Goal: Task Accomplishment & Management: Use online tool/utility

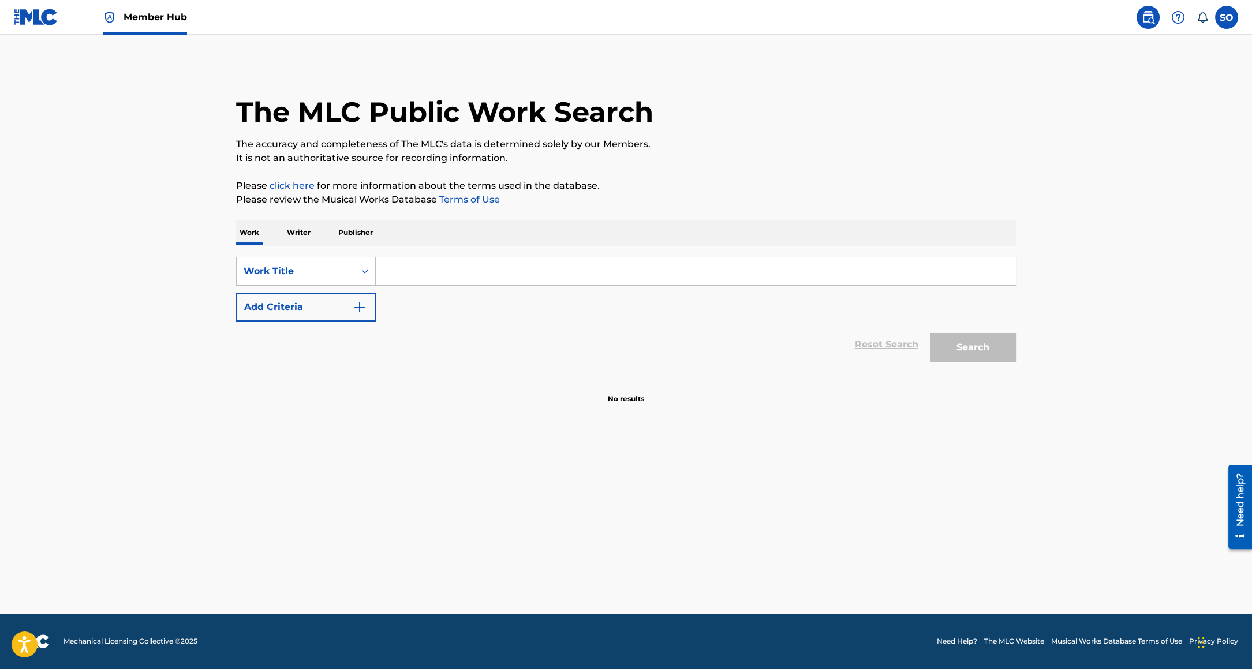
click at [144, 27] on link "Member Hub" at bounding box center [145, 17] width 84 height 34
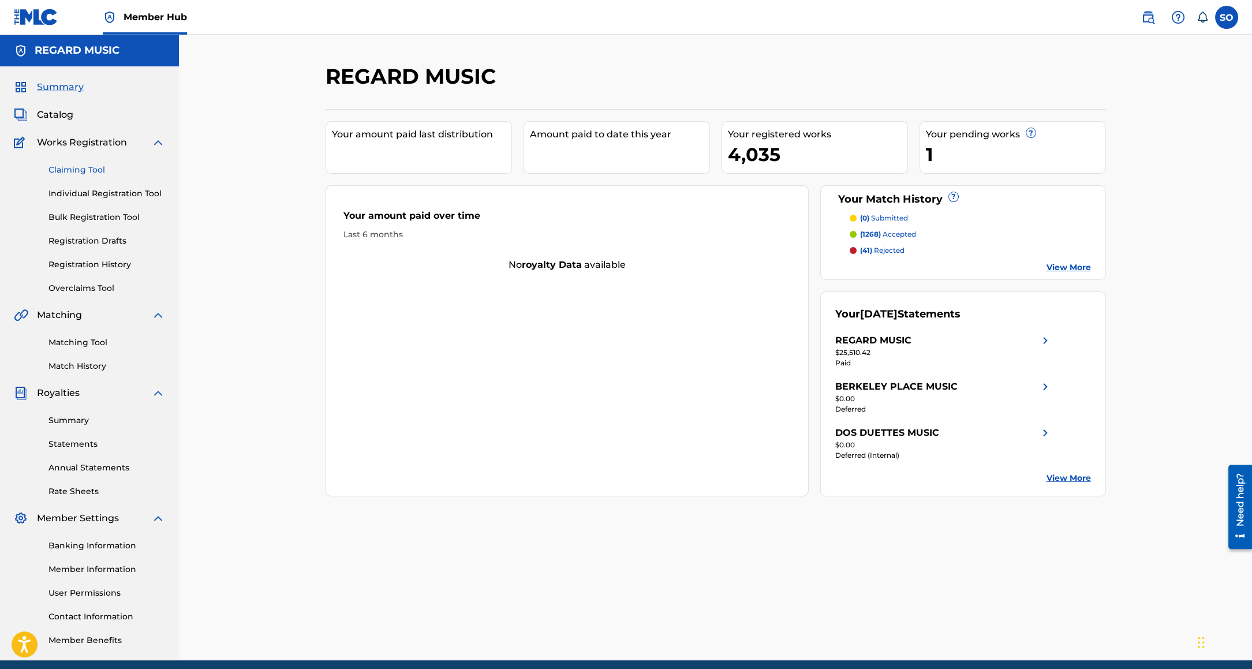
click at [75, 170] on link "Claiming Tool" at bounding box center [106, 170] width 117 height 12
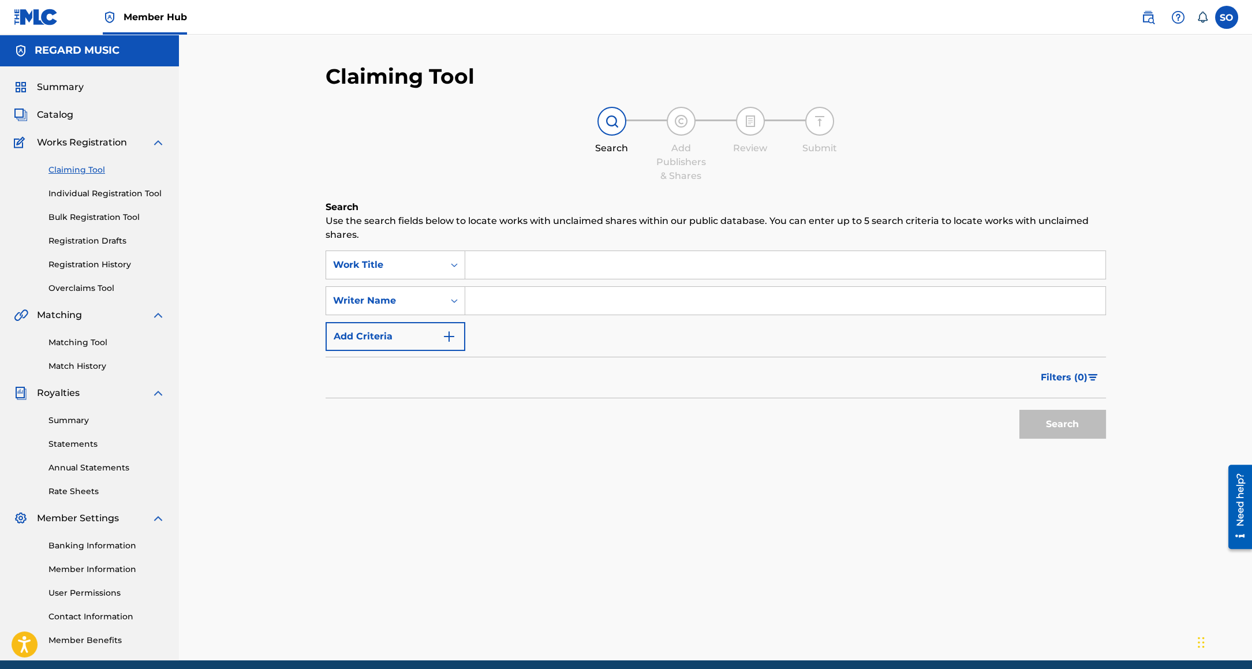
click at [523, 270] on input "Search Form" at bounding box center [785, 265] width 640 height 28
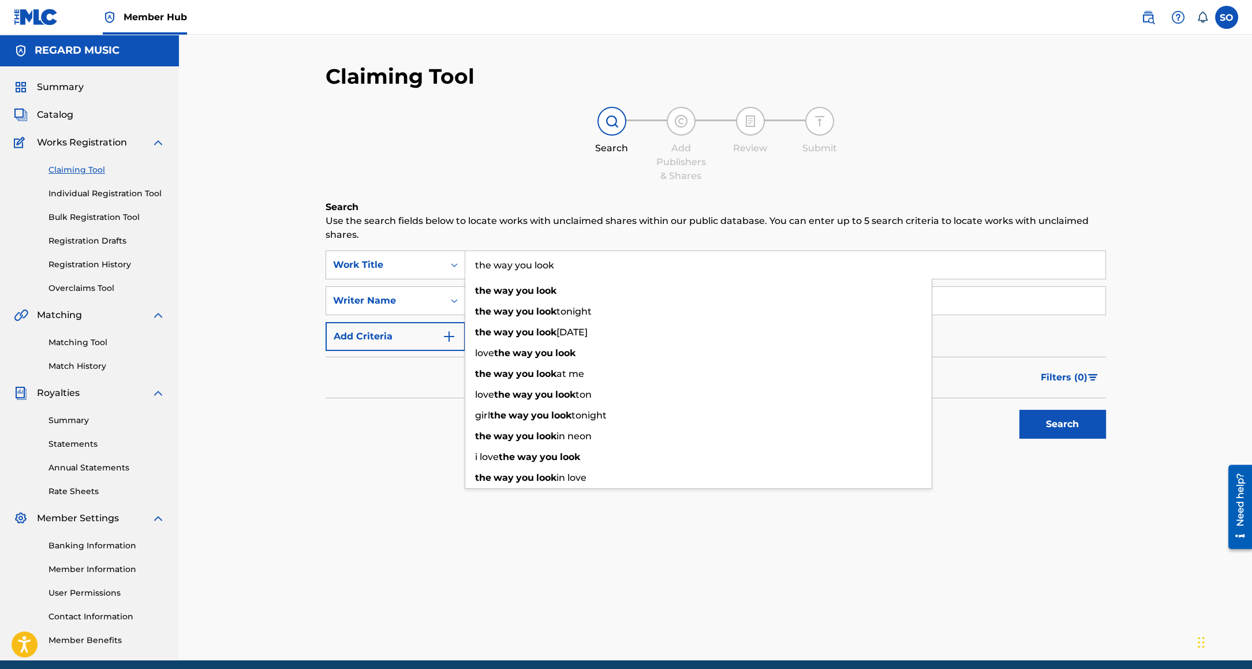
type input "the way you look"
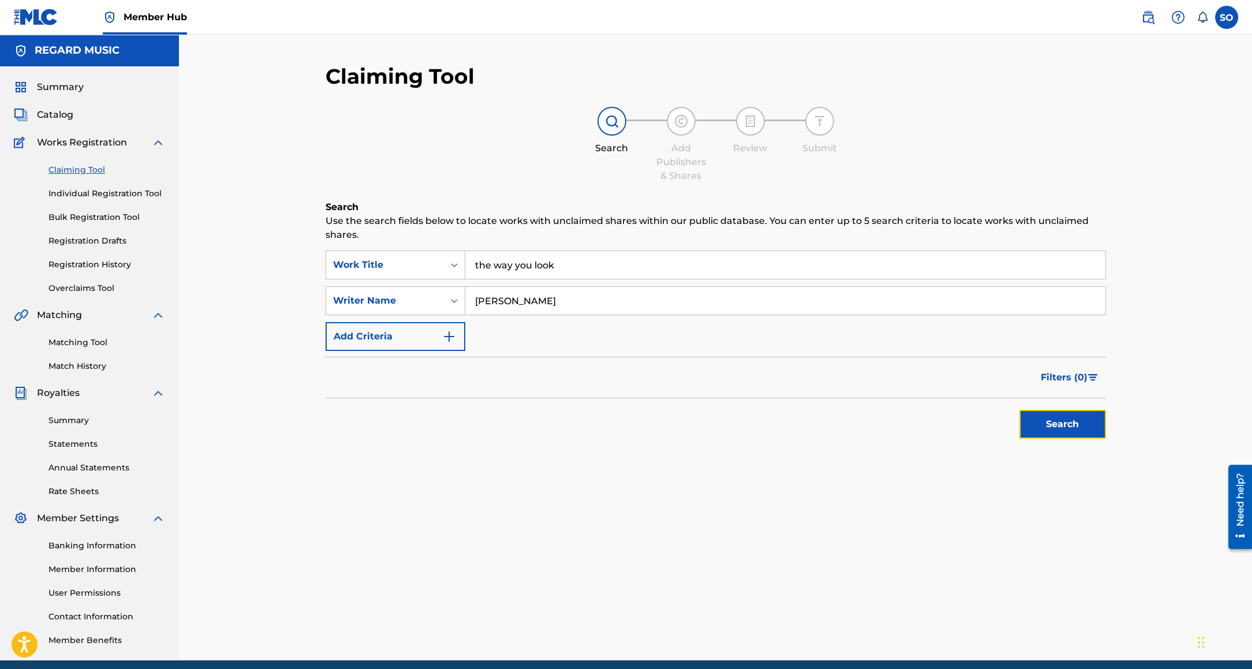
click at [1044, 429] on button "Search" at bounding box center [1062, 424] width 87 height 29
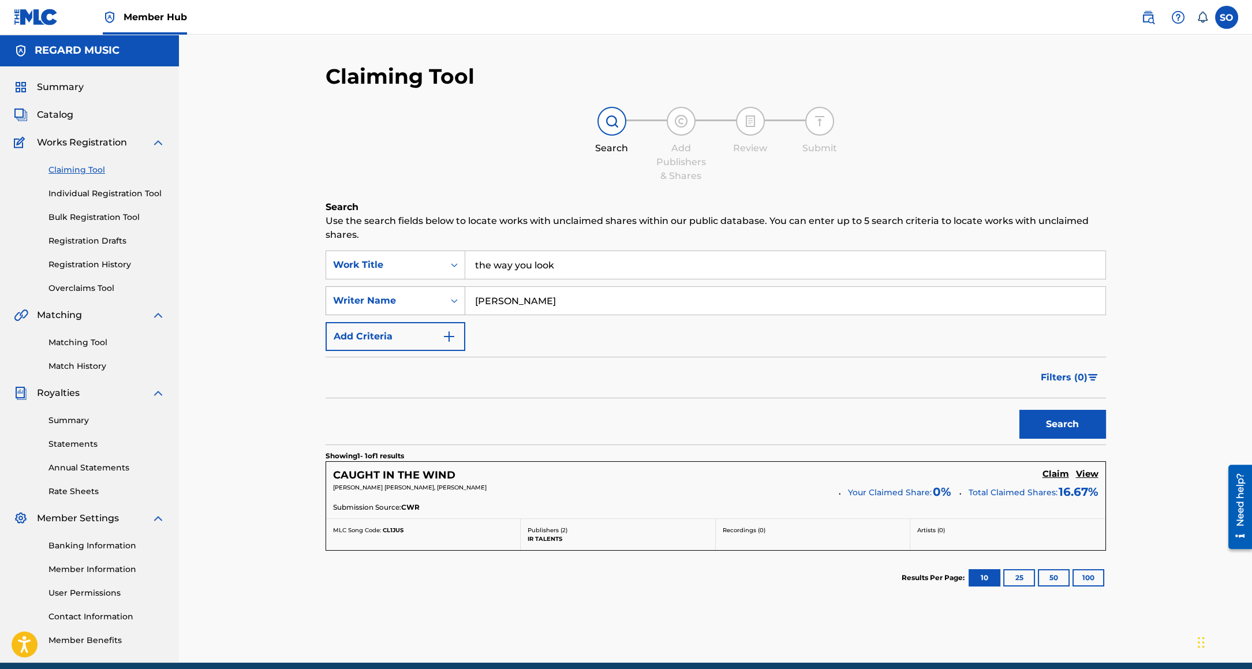
drag, startPoint x: 552, startPoint y: 302, endPoint x: 409, endPoint y: 292, distance: 143.5
click at [409, 292] on div "SearchWithCriteria7c8a086b-456f-4db2-87f3-e42a7d08c832 Writer Name katie newman" at bounding box center [716, 300] width 780 height 29
click at [1019, 410] on button "Search" at bounding box center [1062, 424] width 87 height 29
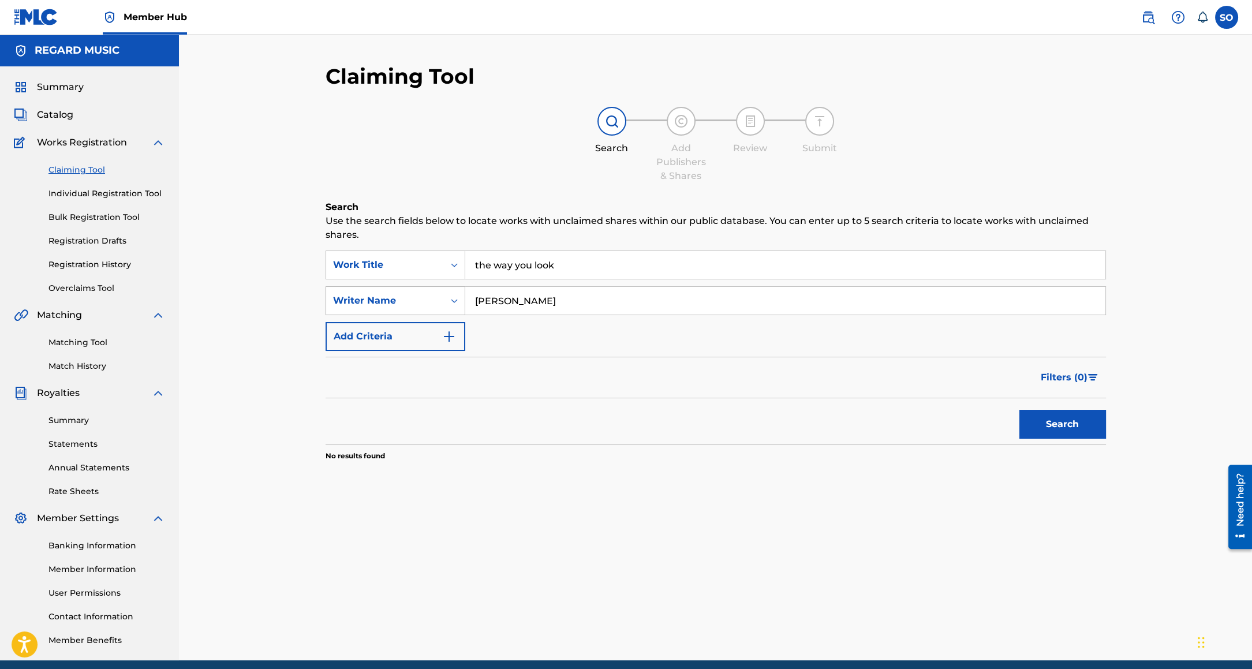
type input "kay young"
click at [1019, 410] on button "Search" at bounding box center [1062, 424] width 87 height 29
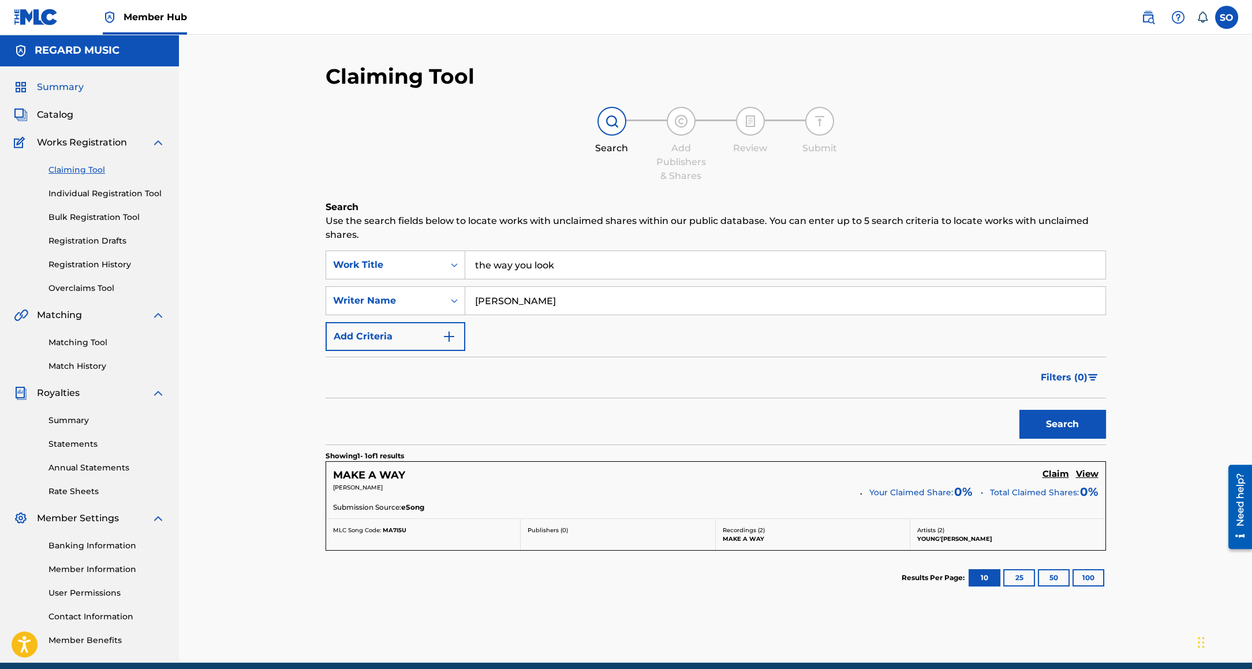
click at [55, 91] on span "Summary" at bounding box center [60, 87] width 47 height 14
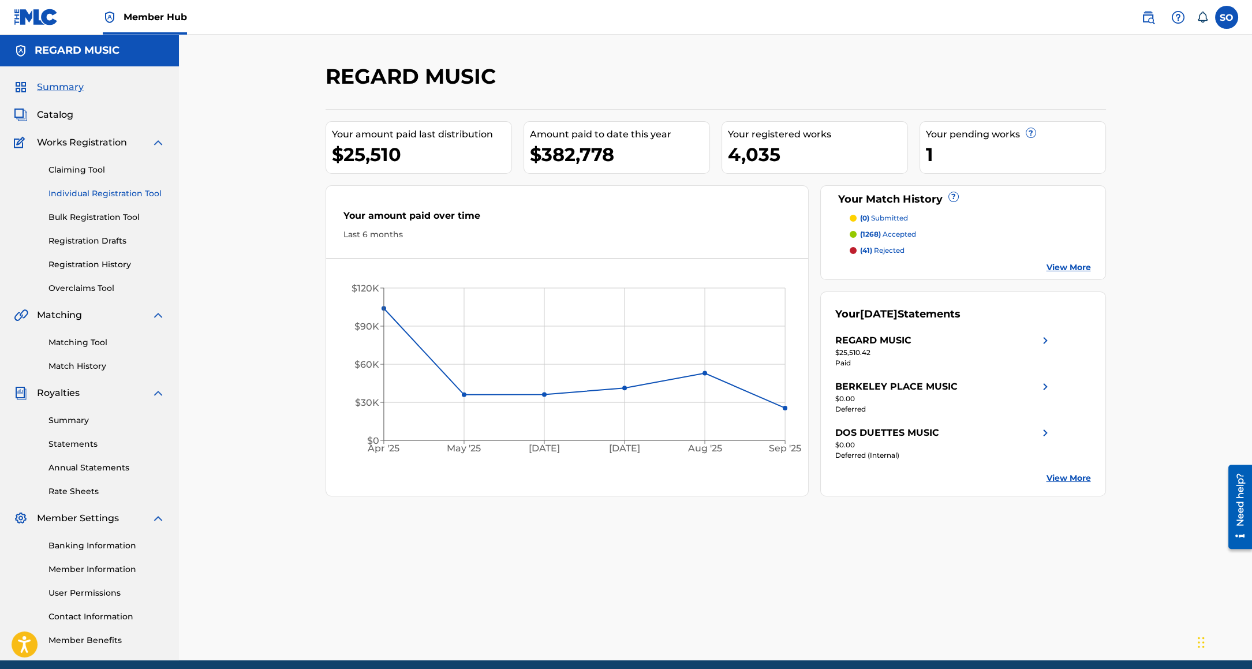
click at [112, 191] on link "Individual Registration Tool" at bounding box center [106, 194] width 117 height 12
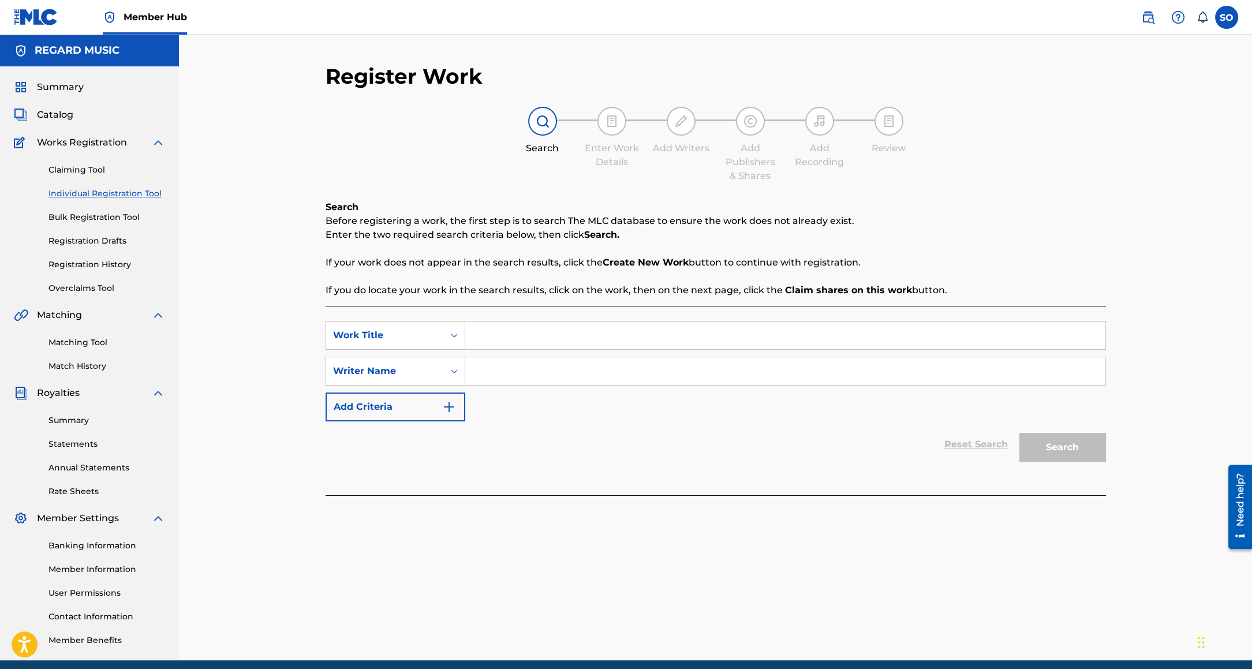
click at [522, 328] on input "Search Form" at bounding box center [785, 335] width 640 height 28
type input "The Way You Look"
drag, startPoint x: 529, startPoint y: 456, endPoint x: 533, endPoint y: 399, distance: 56.7
click at [528, 450] on div "Reset Search Search" at bounding box center [716, 444] width 780 height 46
click at [535, 374] on input "Search Form" at bounding box center [785, 371] width 640 height 28
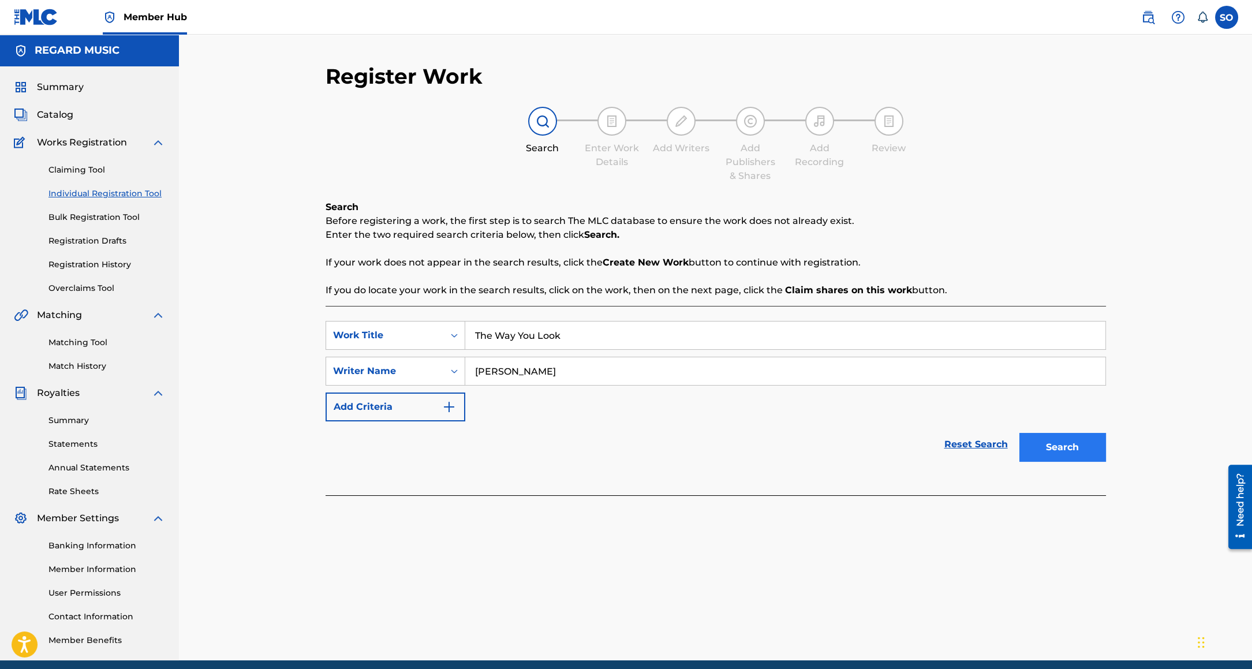
type input "katie newman"
click at [1068, 456] on button "Search" at bounding box center [1062, 447] width 87 height 29
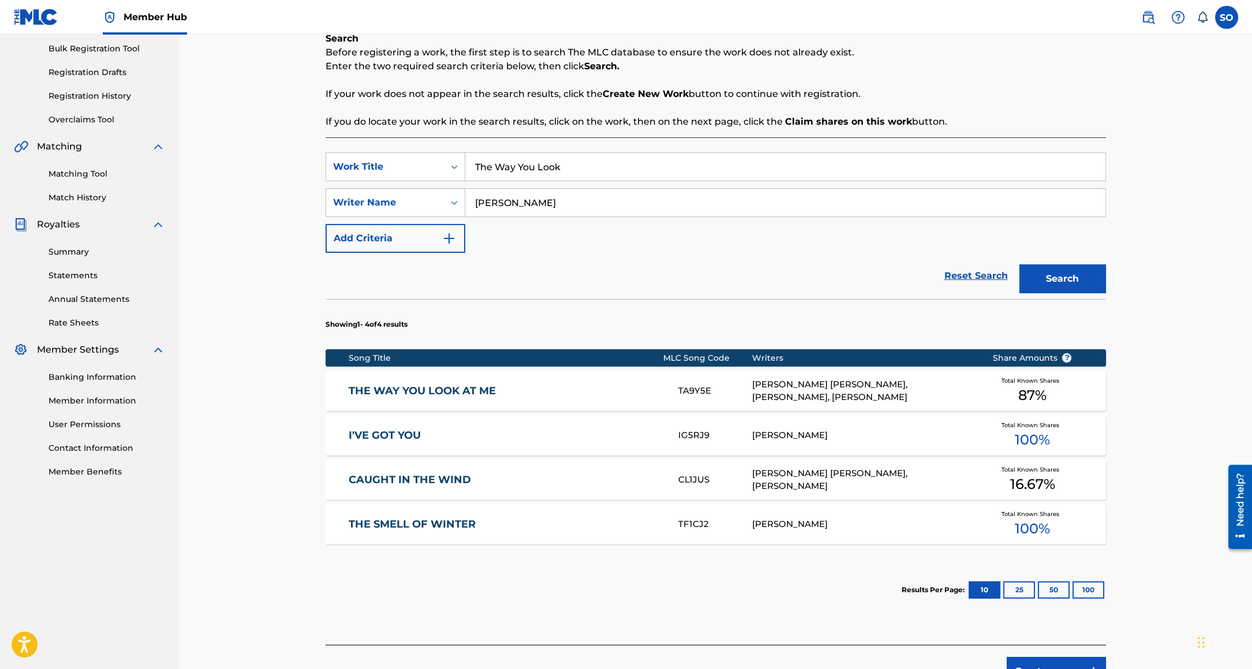
scroll to position [164, 0]
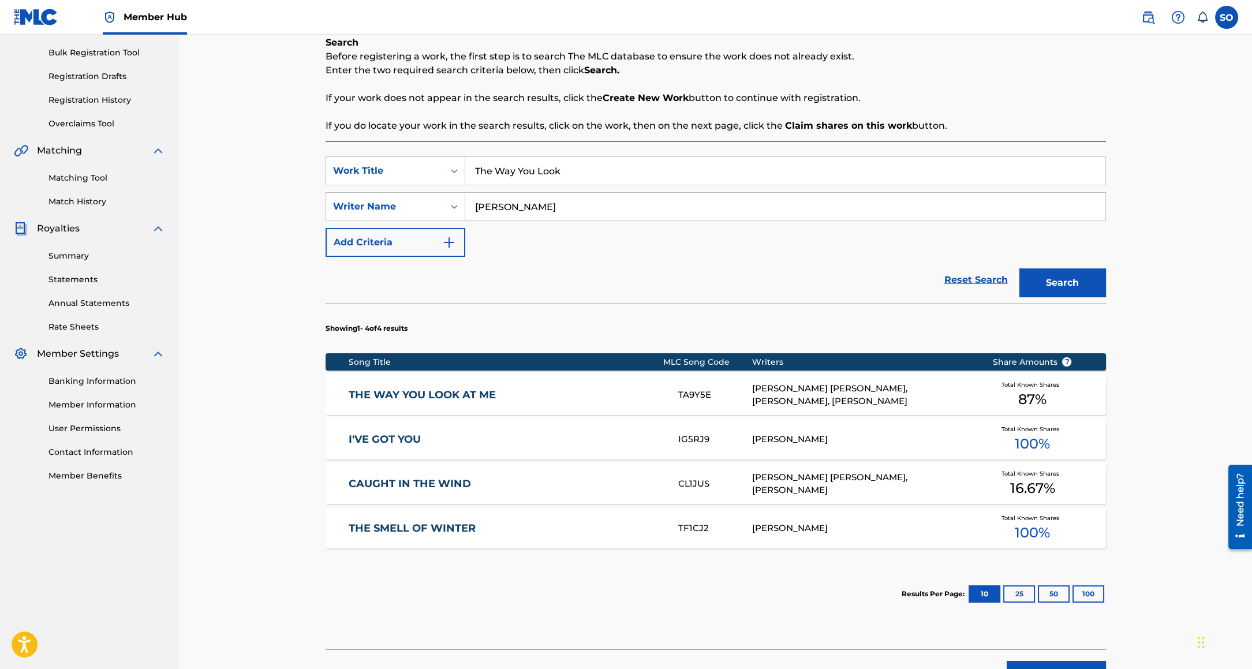
click at [835, 388] on div "KRZYSTOF SYPOSZ, COURTNEY BROWN, KATIE NEWMAN-JONES" at bounding box center [863, 395] width 222 height 26
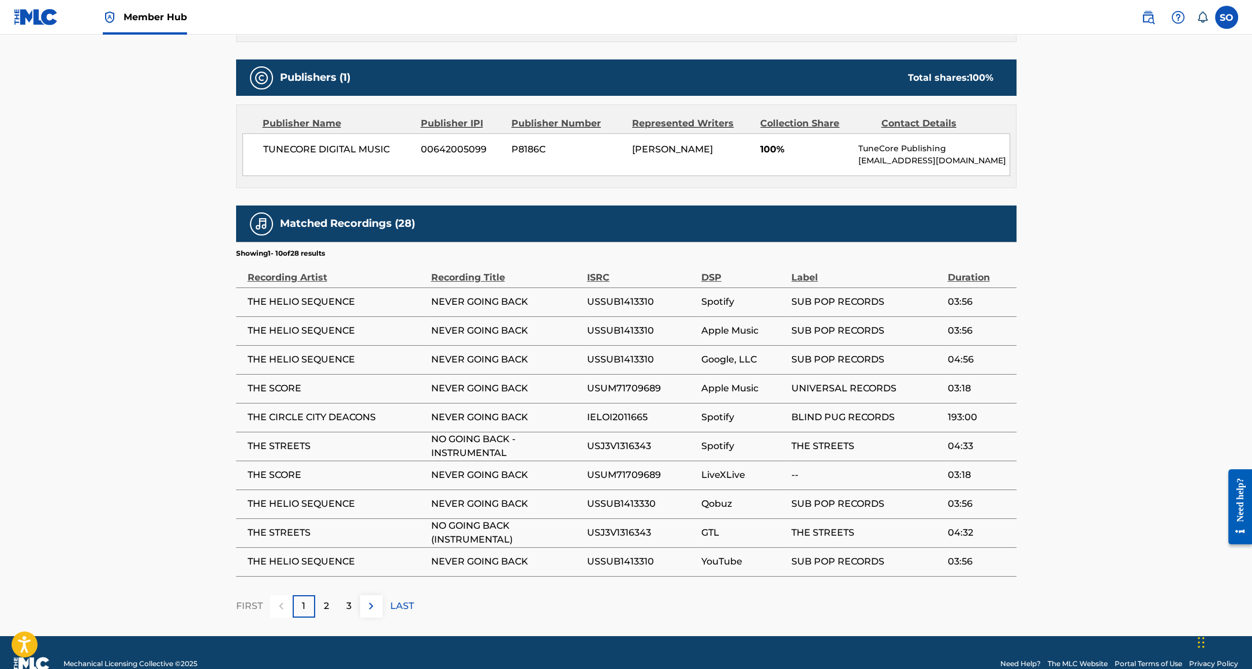
scroll to position [499, 0]
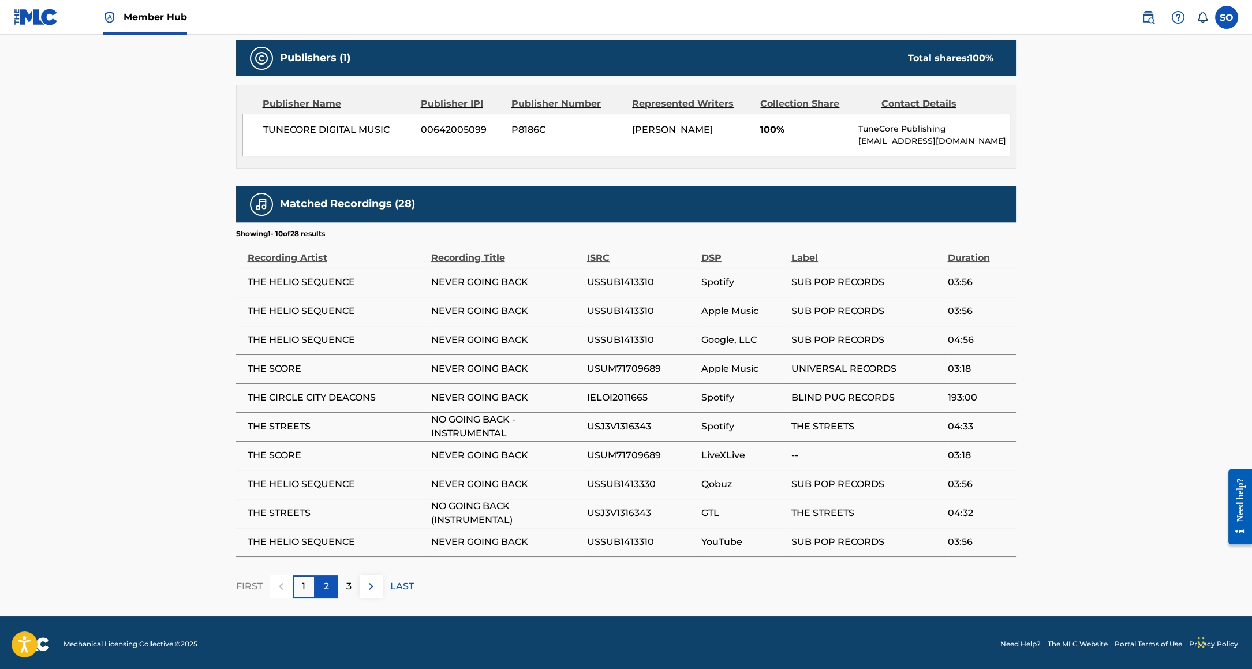
click at [329, 587] on div "2" at bounding box center [326, 586] width 23 height 23
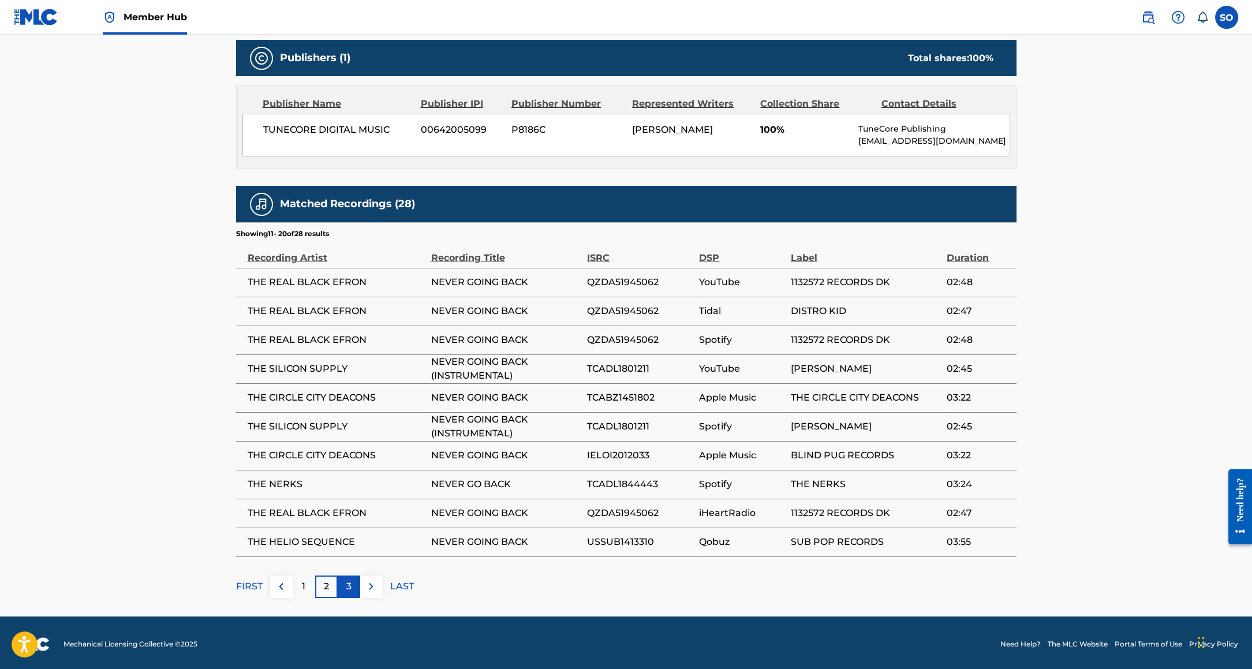
click at [346, 588] on p "3" at bounding box center [348, 586] width 5 height 14
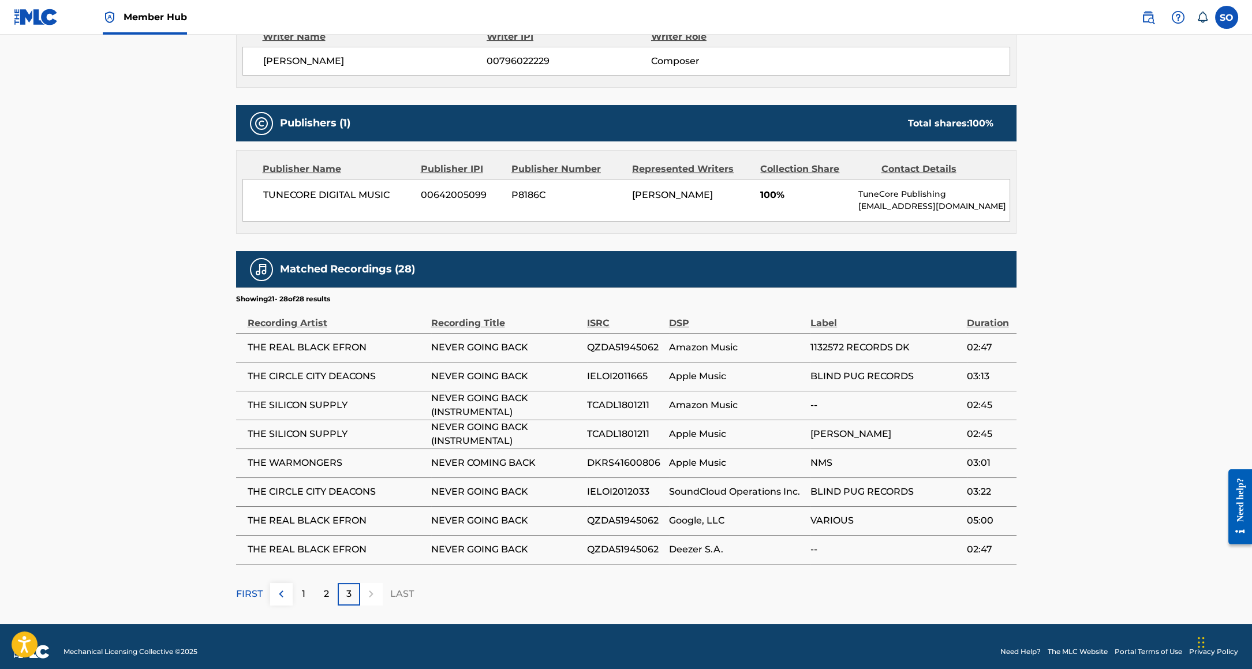
scroll to position [435, 0]
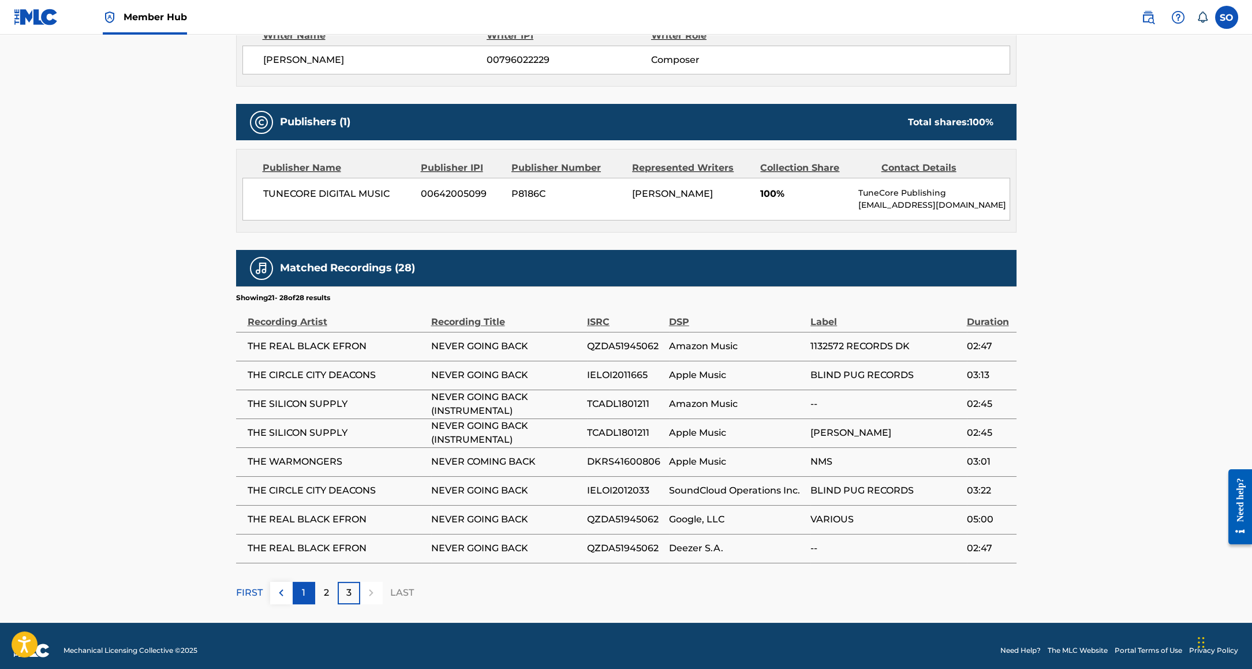
click at [300, 593] on div "1" at bounding box center [304, 593] width 23 height 23
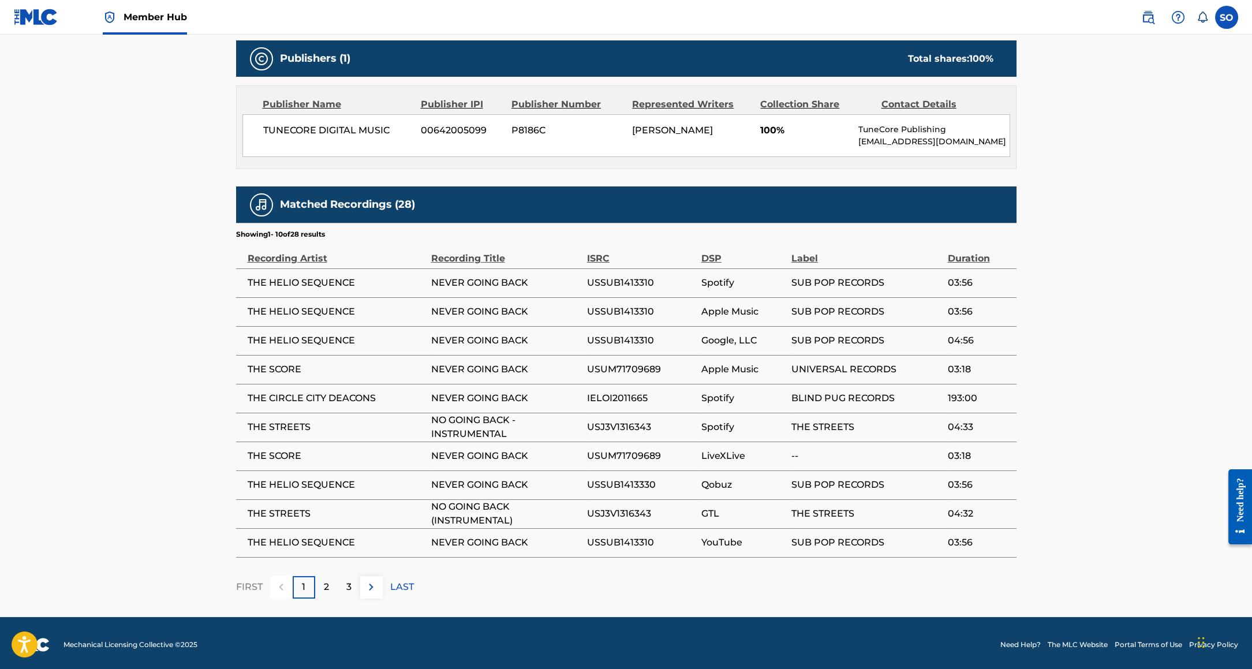
scroll to position [499, 0]
click at [324, 582] on p "2" at bounding box center [326, 586] width 5 height 14
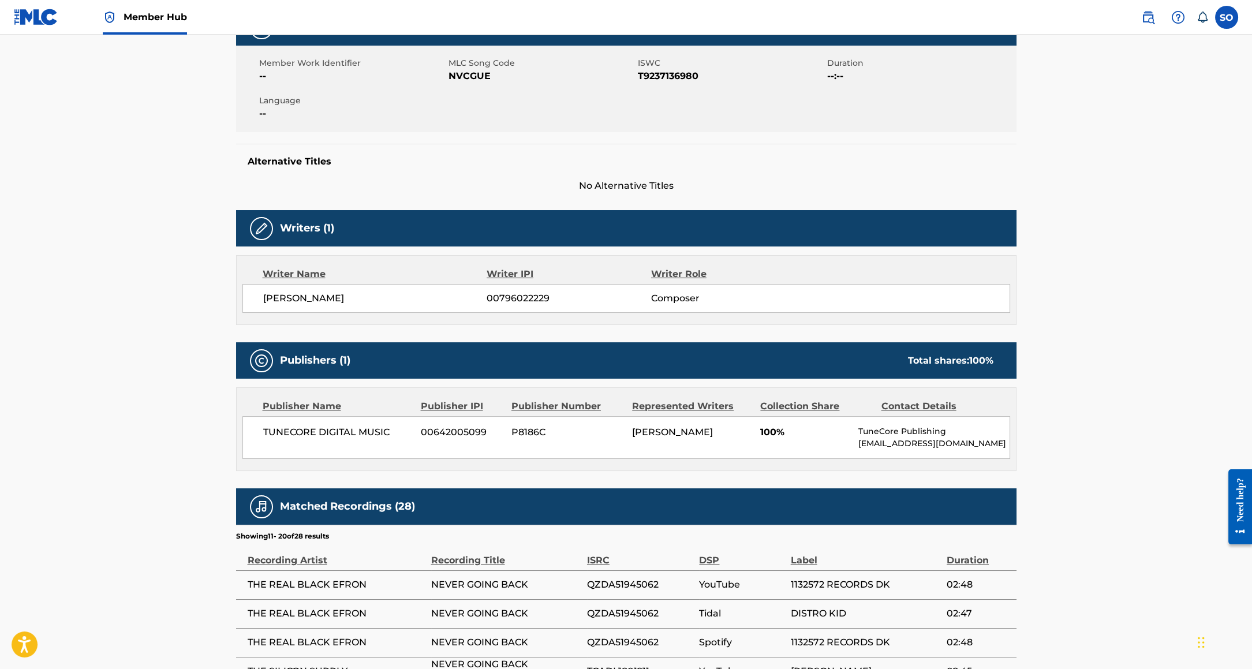
scroll to position [498, 0]
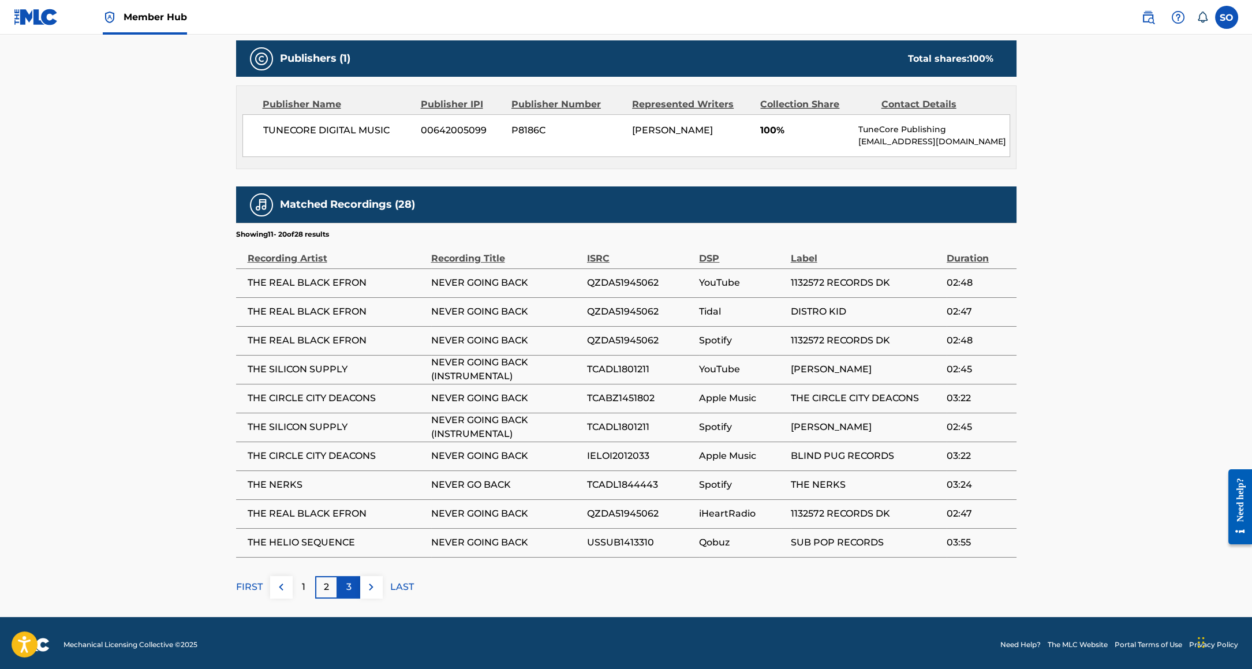
click at [350, 585] on p "3" at bounding box center [348, 587] width 5 height 14
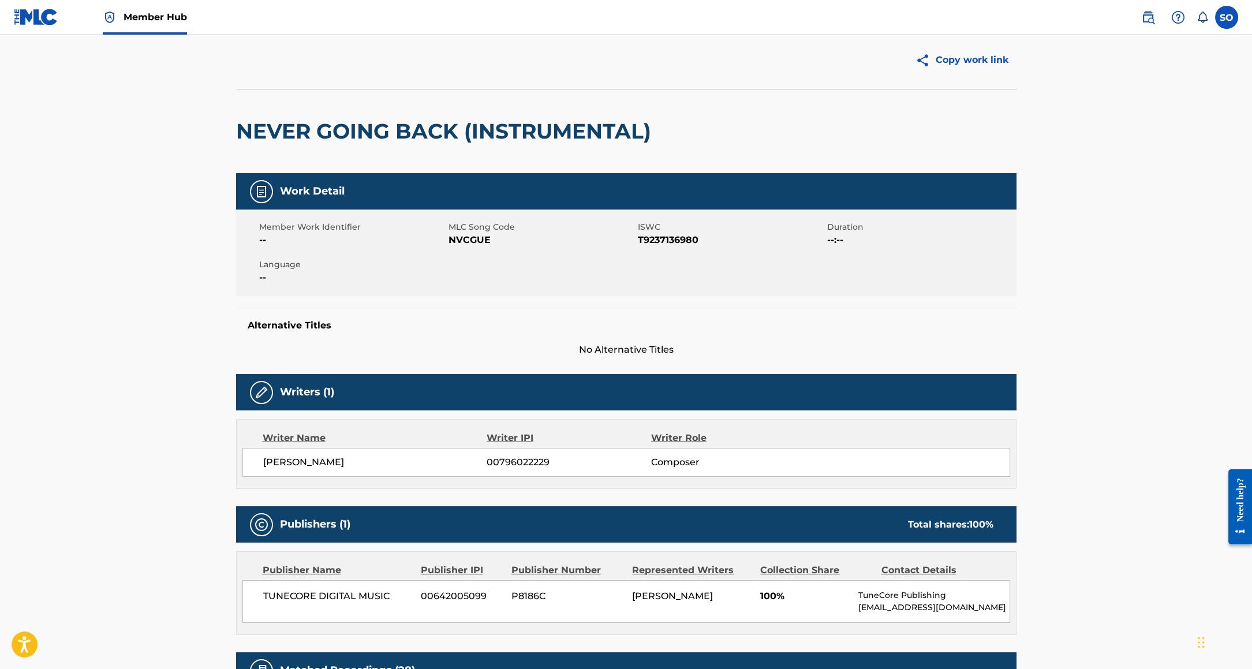
scroll to position [0, 0]
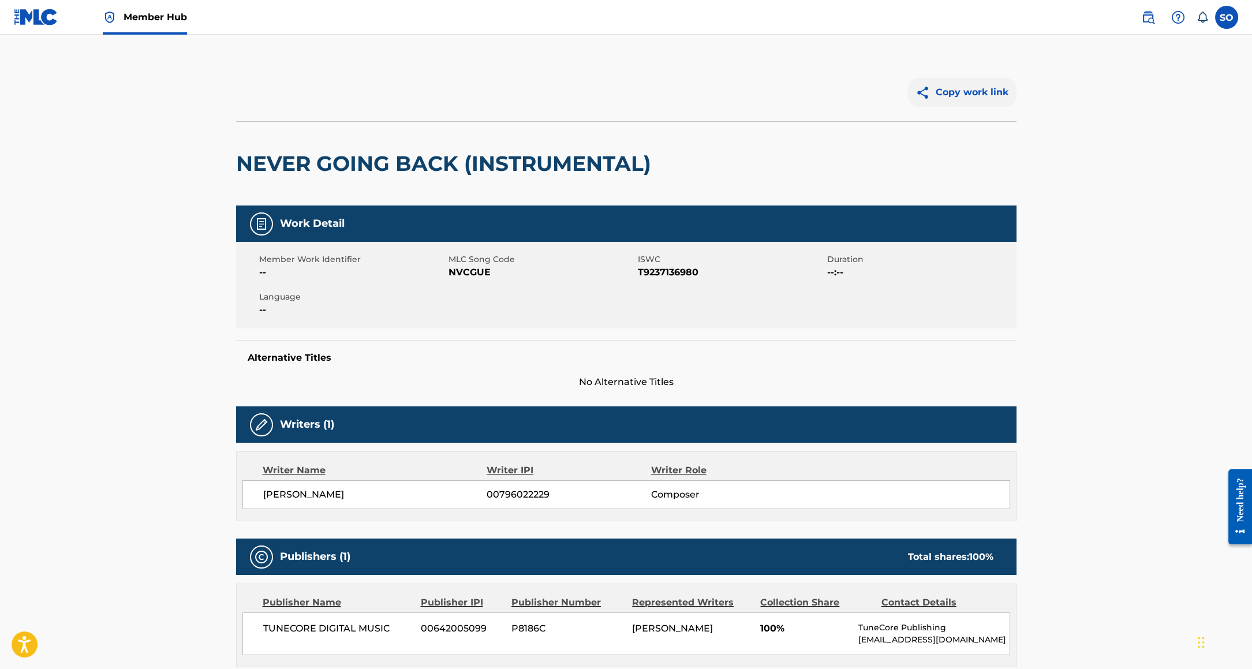
click at [938, 92] on button "Copy work link" at bounding box center [961, 92] width 109 height 29
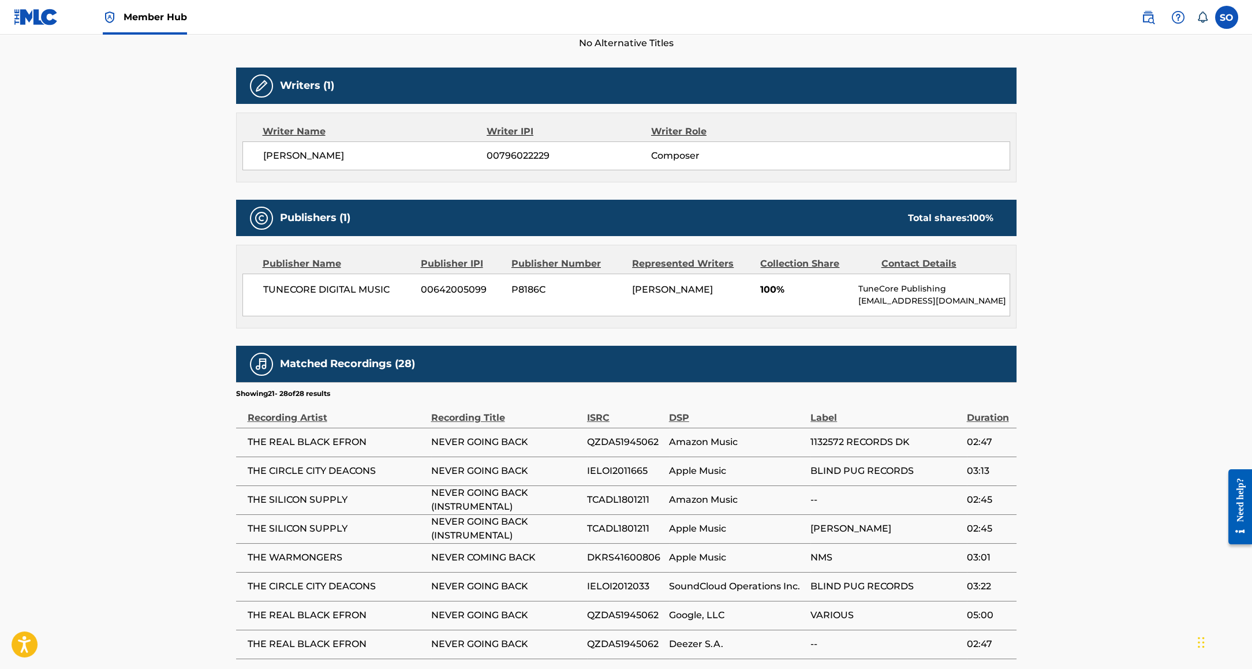
scroll to position [339, 0]
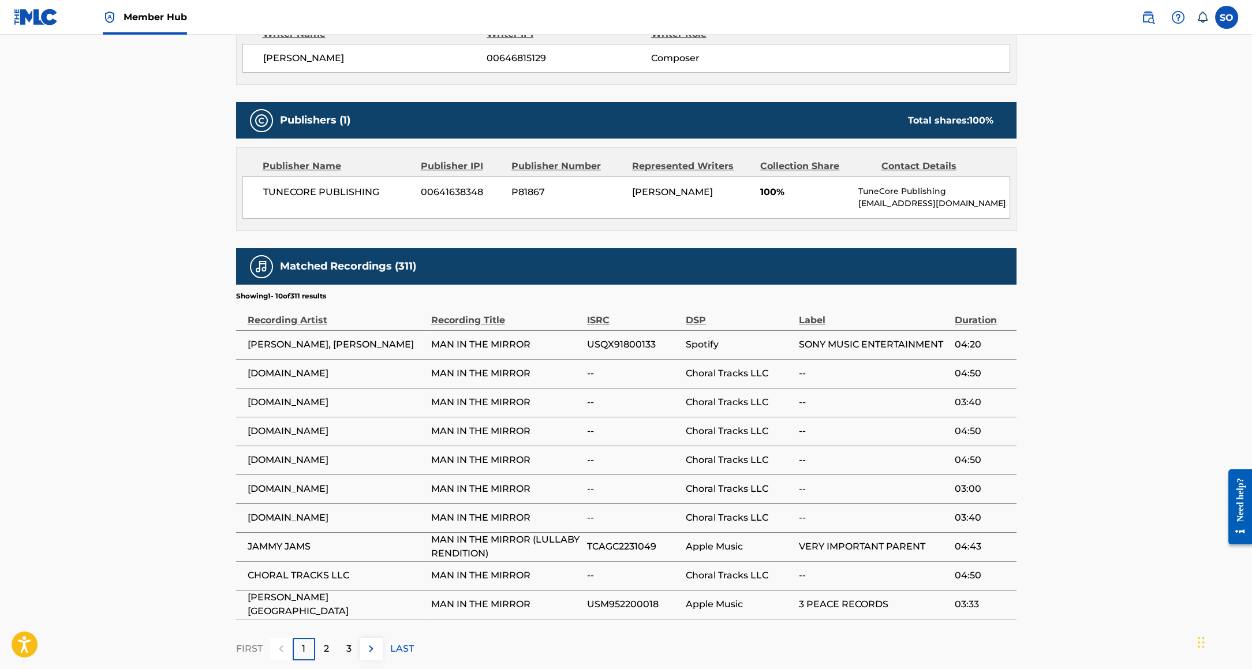
scroll to position [499, 0]
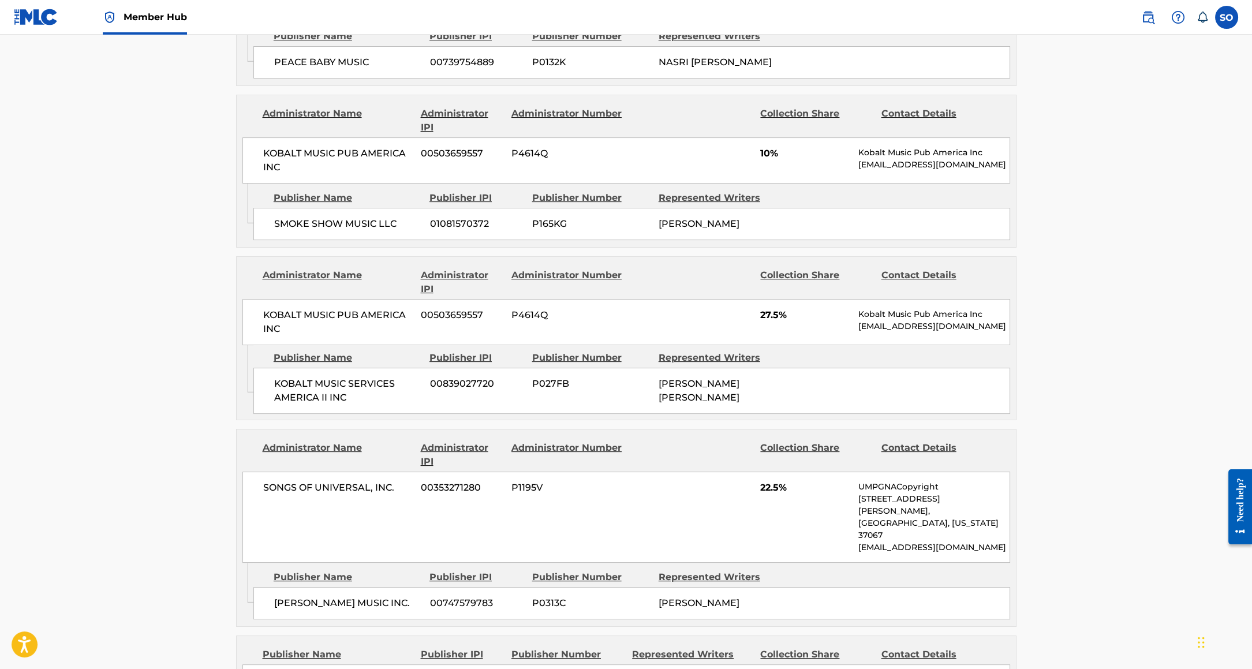
scroll to position [967, 0]
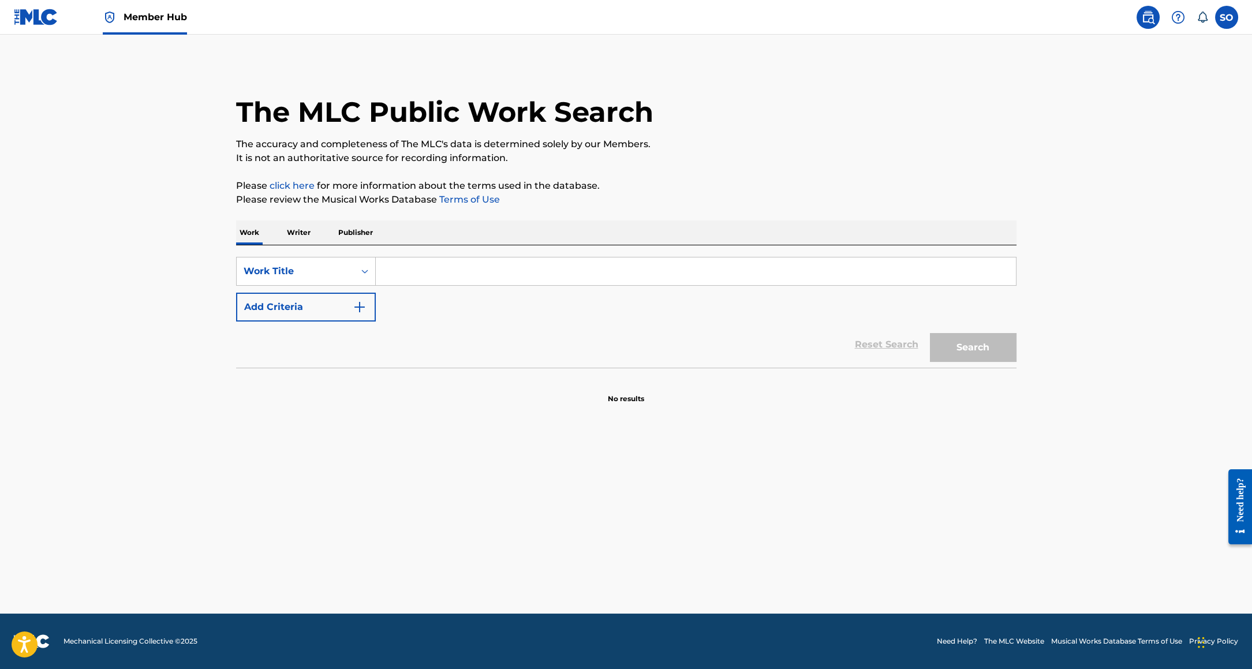
click at [454, 268] on input "Search Form" at bounding box center [696, 271] width 640 height 28
paste input "When Did You Get Hot?"
type input "When Did You Get Hot?"
click at [964, 358] on button "Search" at bounding box center [973, 347] width 87 height 29
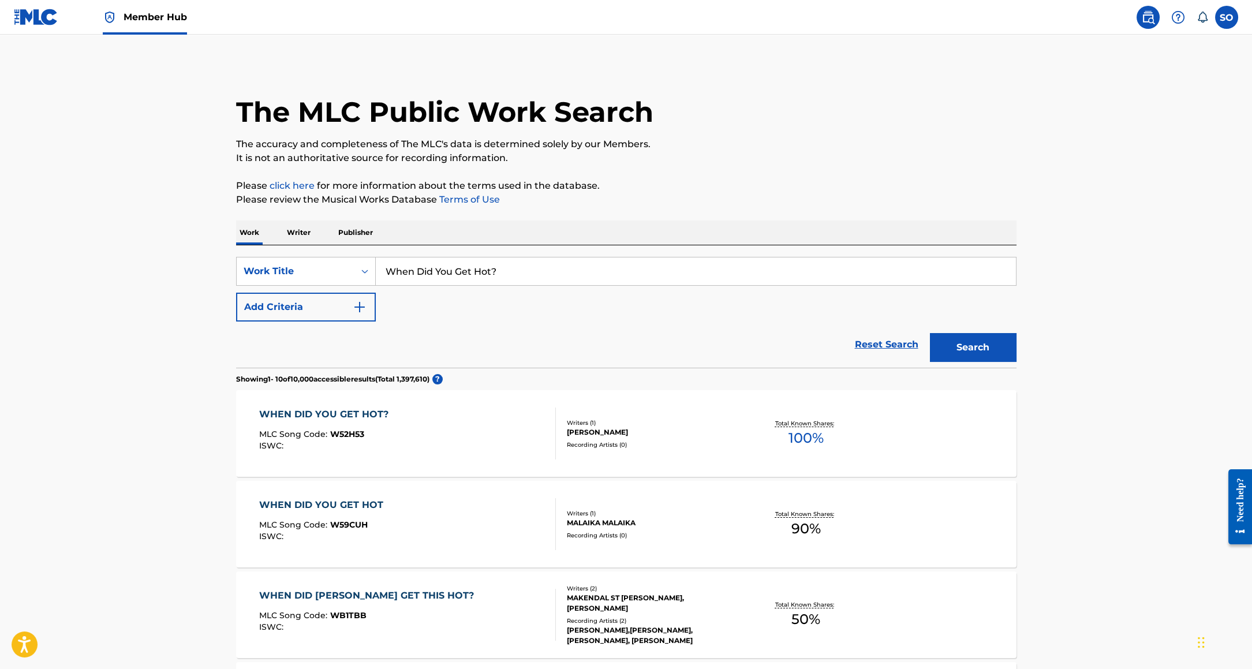
click at [730, 431] on div "[PERSON_NAME]" at bounding box center [654, 432] width 174 height 10
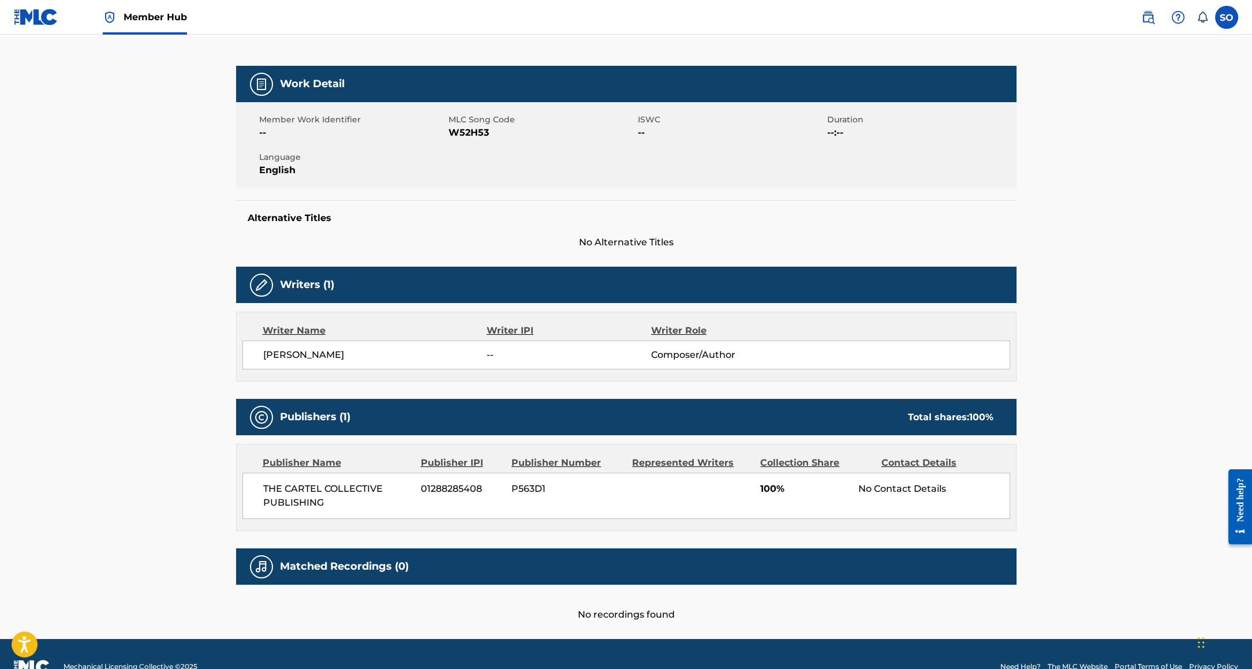
scroll to position [163, 0]
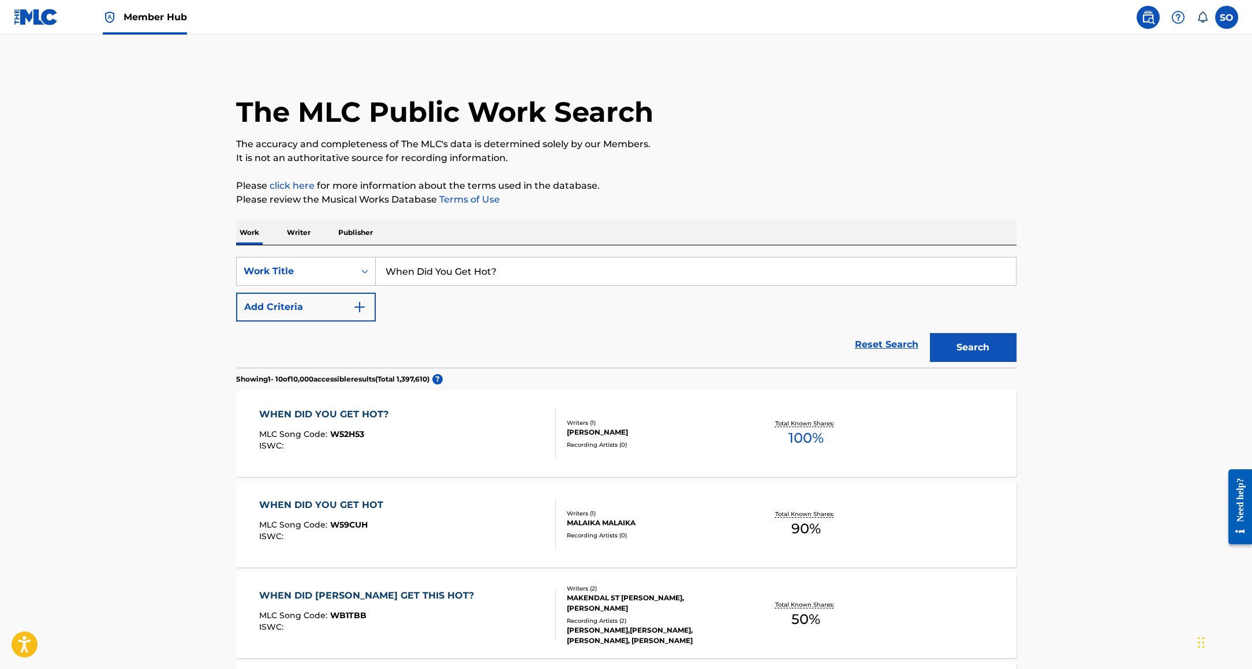
click at [551, 268] on input "When Did You Get Hot?" at bounding box center [696, 271] width 640 height 28
type input "When Did You Get Hot"
click at [930, 333] on button "Search" at bounding box center [973, 347] width 87 height 29
click at [330, 295] on button "Add Criteria" at bounding box center [306, 307] width 140 height 29
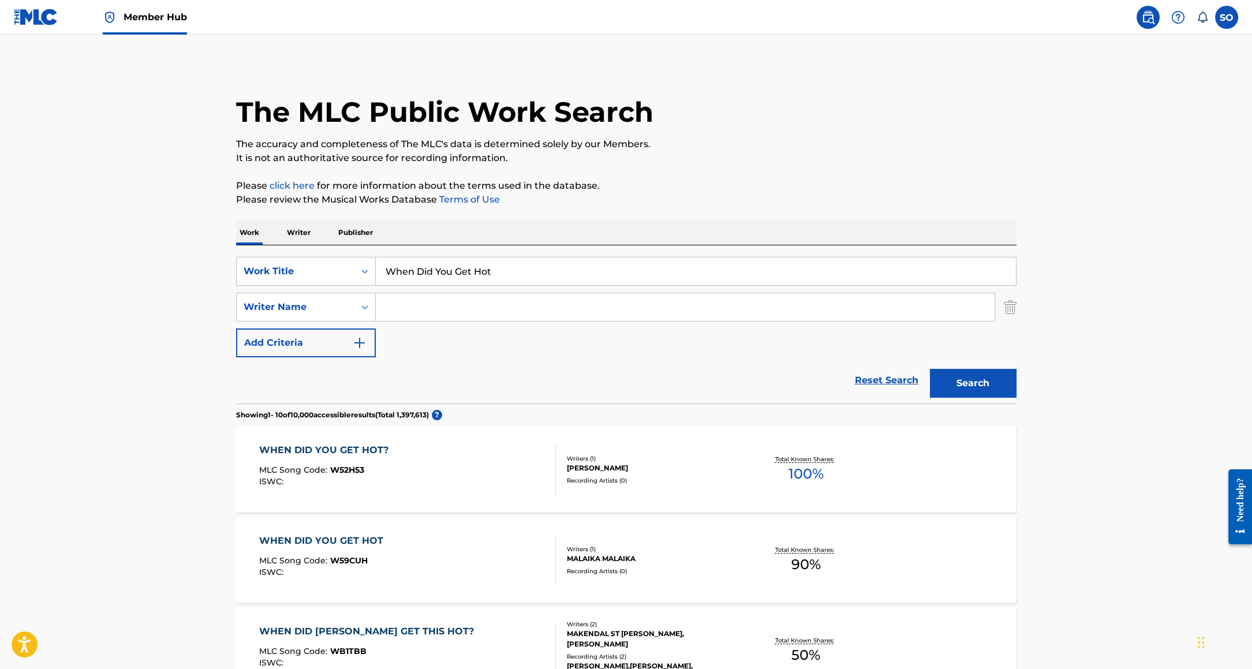
click at [405, 311] on input "Search Form" at bounding box center [685, 307] width 619 height 28
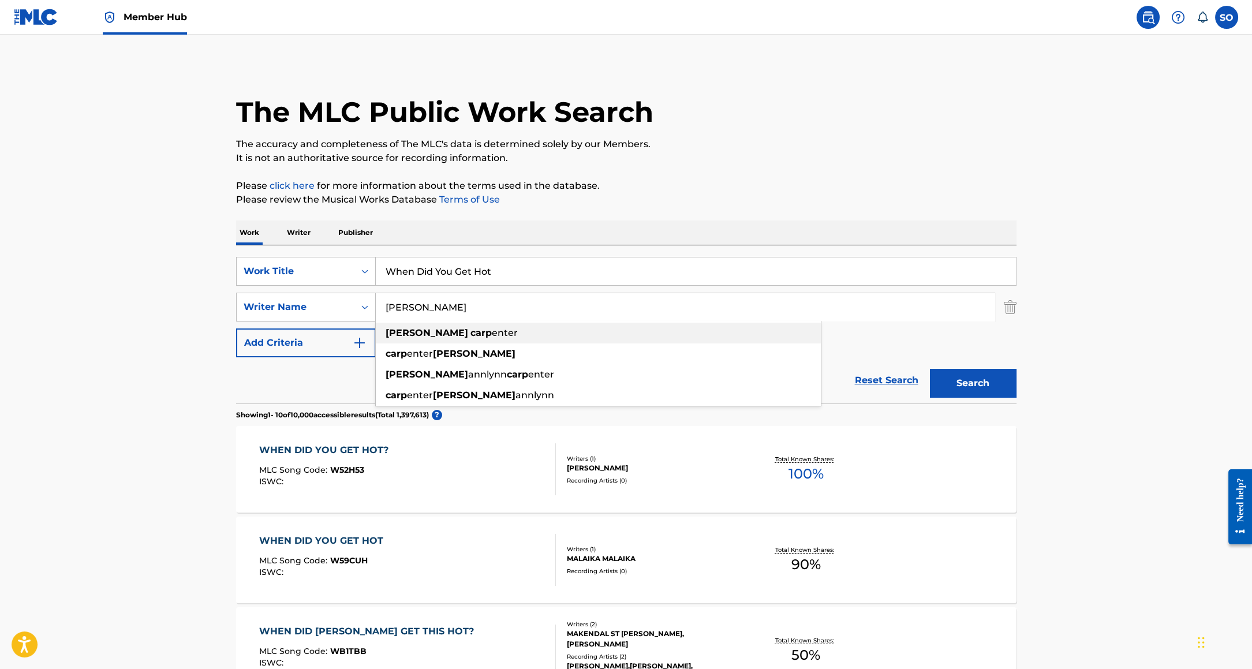
click at [399, 335] on strong "[PERSON_NAME]" at bounding box center [427, 332] width 83 height 11
type input "[PERSON_NAME]"
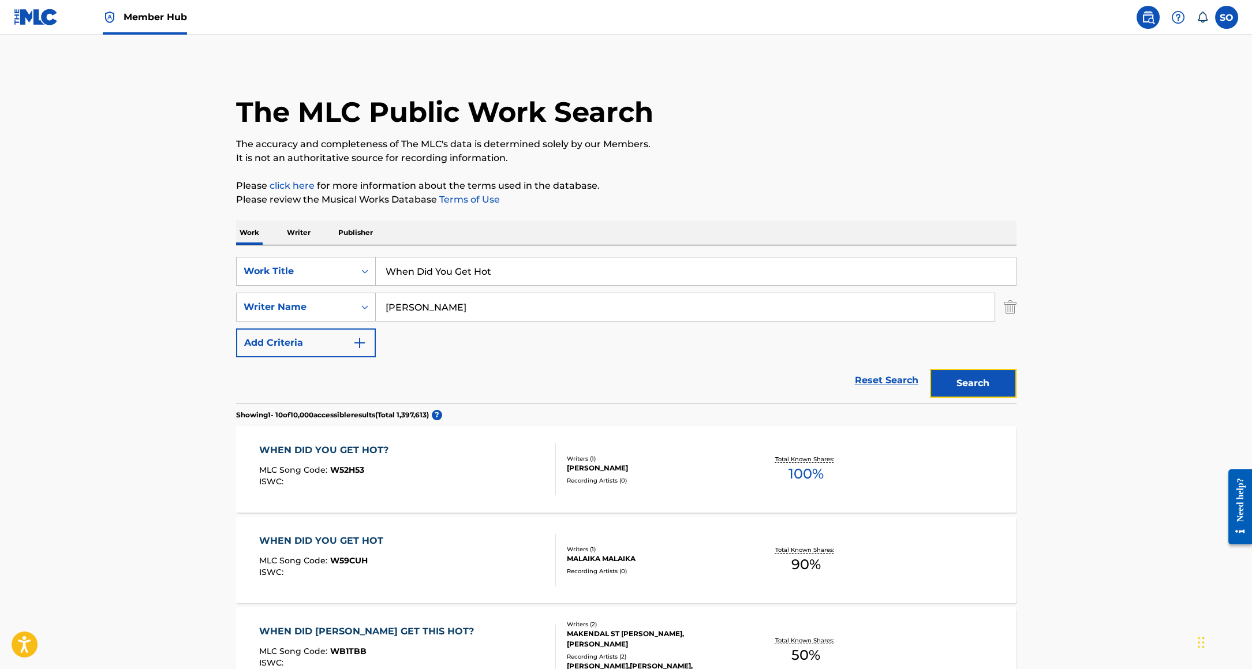
click at [964, 376] on button "Search" at bounding box center [973, 383] width 87 height 29
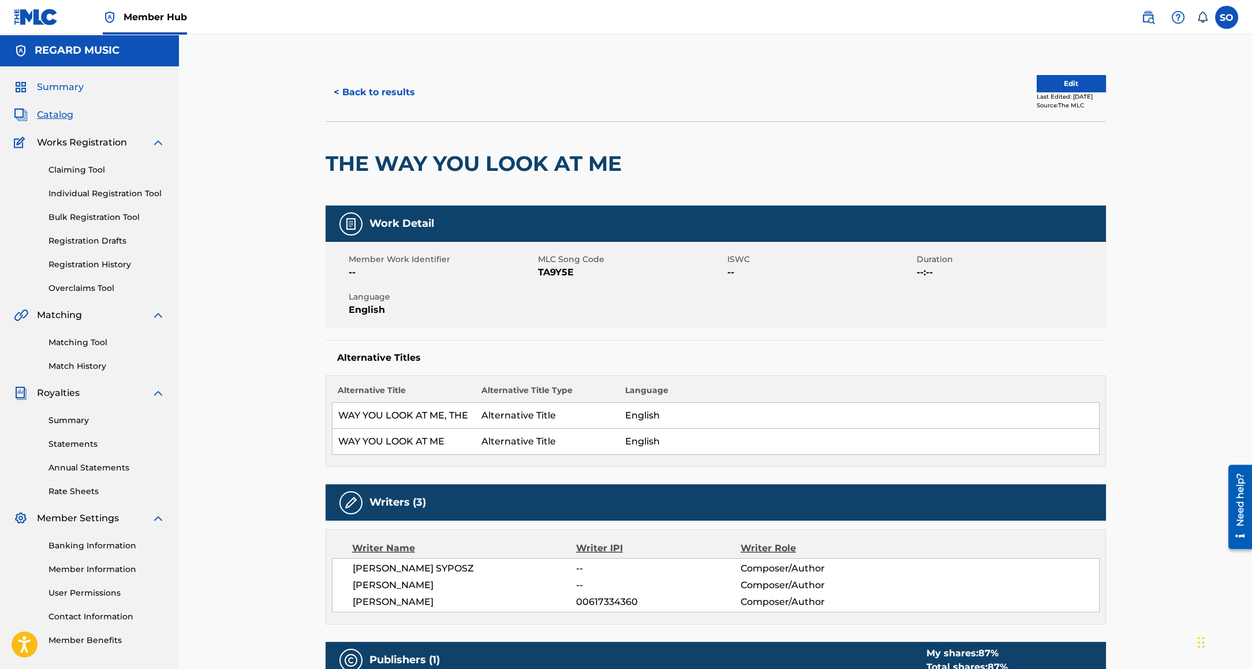
click at [46, 91] on span "Summary" at bounding box center [60, 87] width 47 height 14
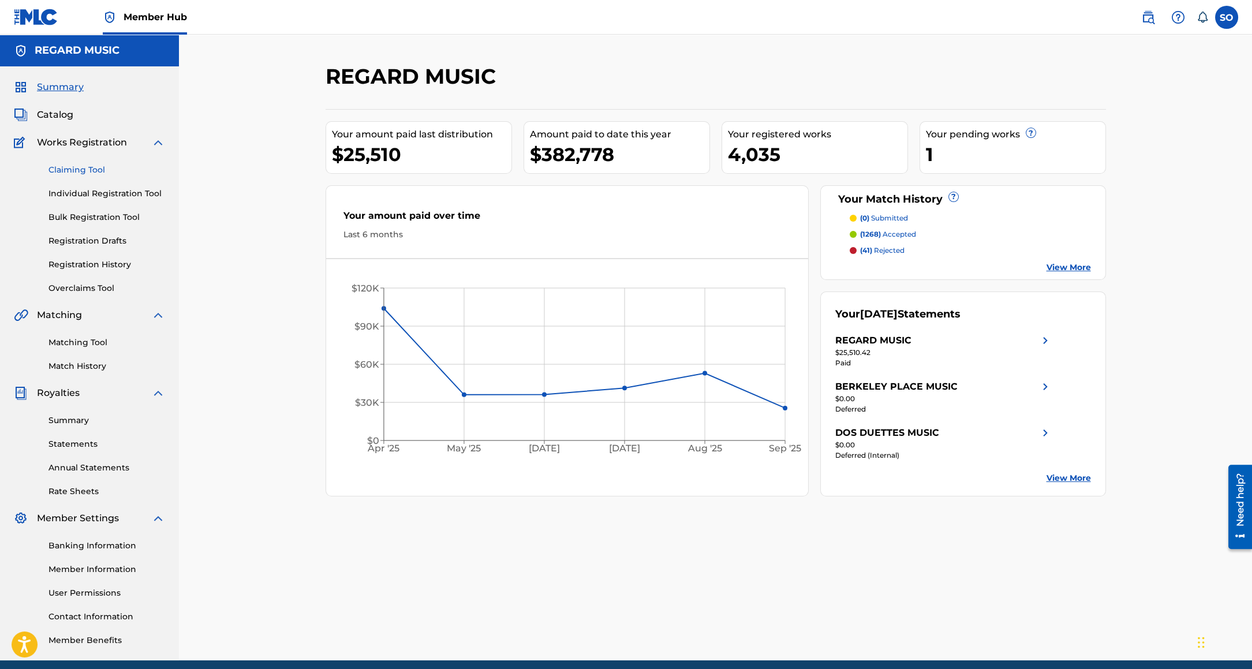
click at [81, 170] on link "Claiming Tool" at bounding box center [106, 170] width 117 height 12
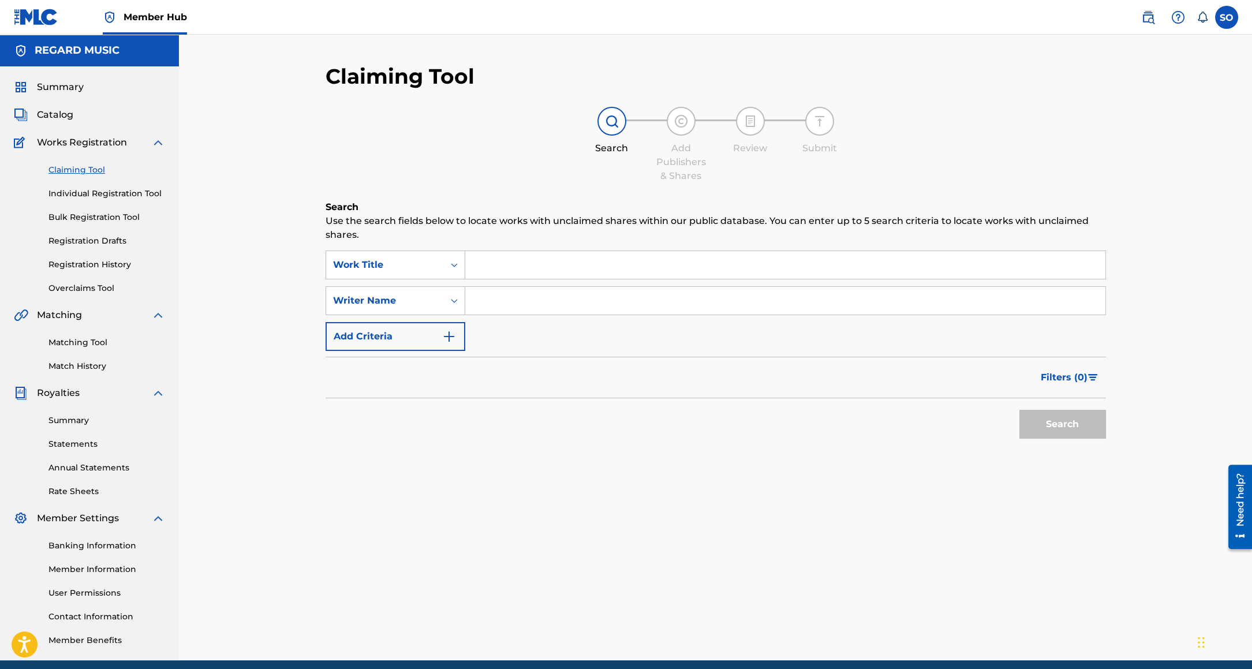
click at [585, 258] on input "Search Form" at bounding box center [785, 265] width 640 height 28
paste input "When Did You Get Hot?"
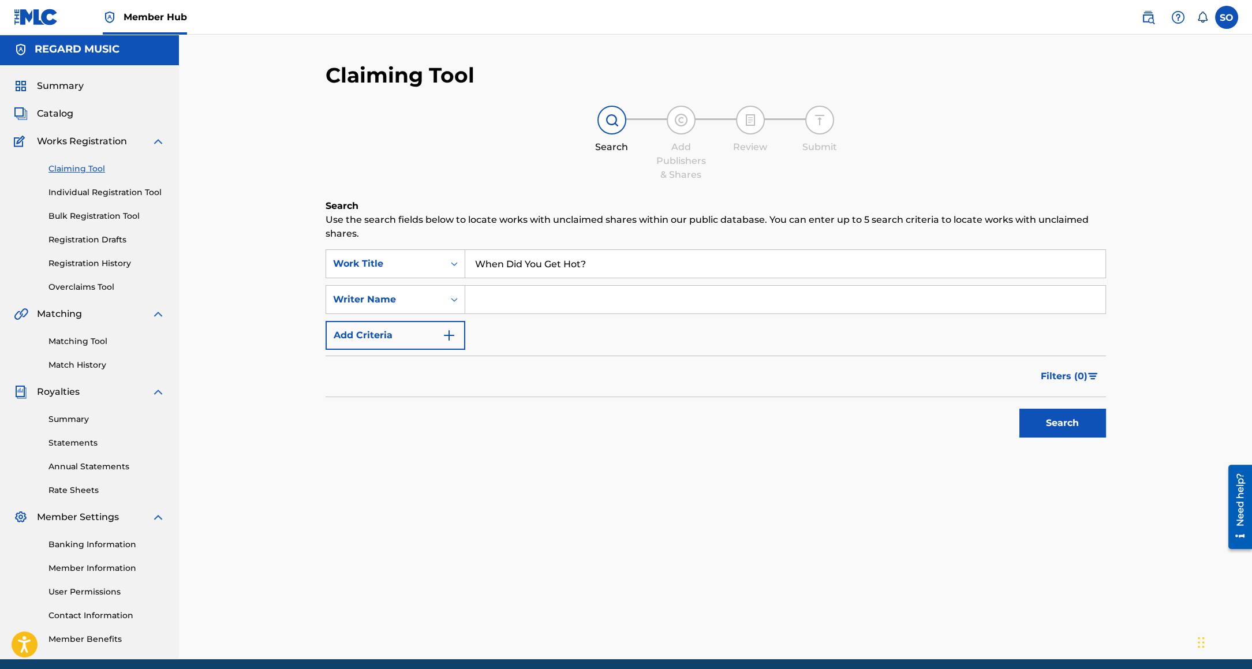
scroll to position [6, 0]
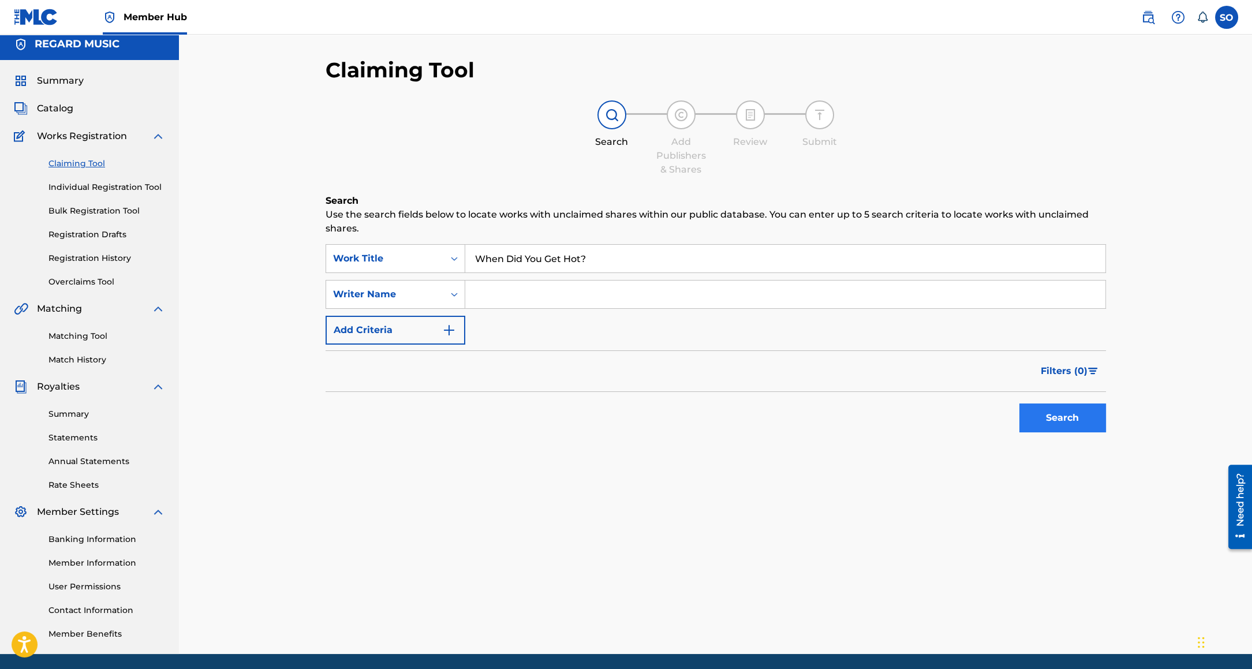
type input "When Did You Get Hot?"
click at [1094, 425] on button "Search" at bounding box center [1062, 417] width 87 height 29
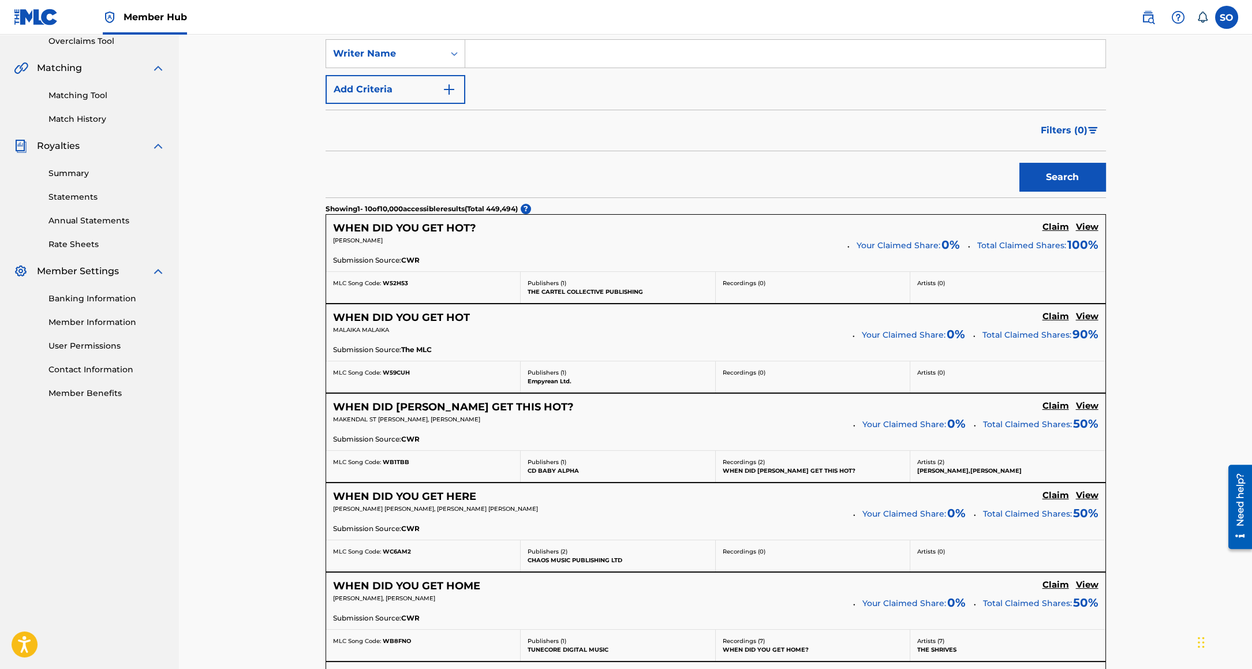
scroll to position [224, 0]
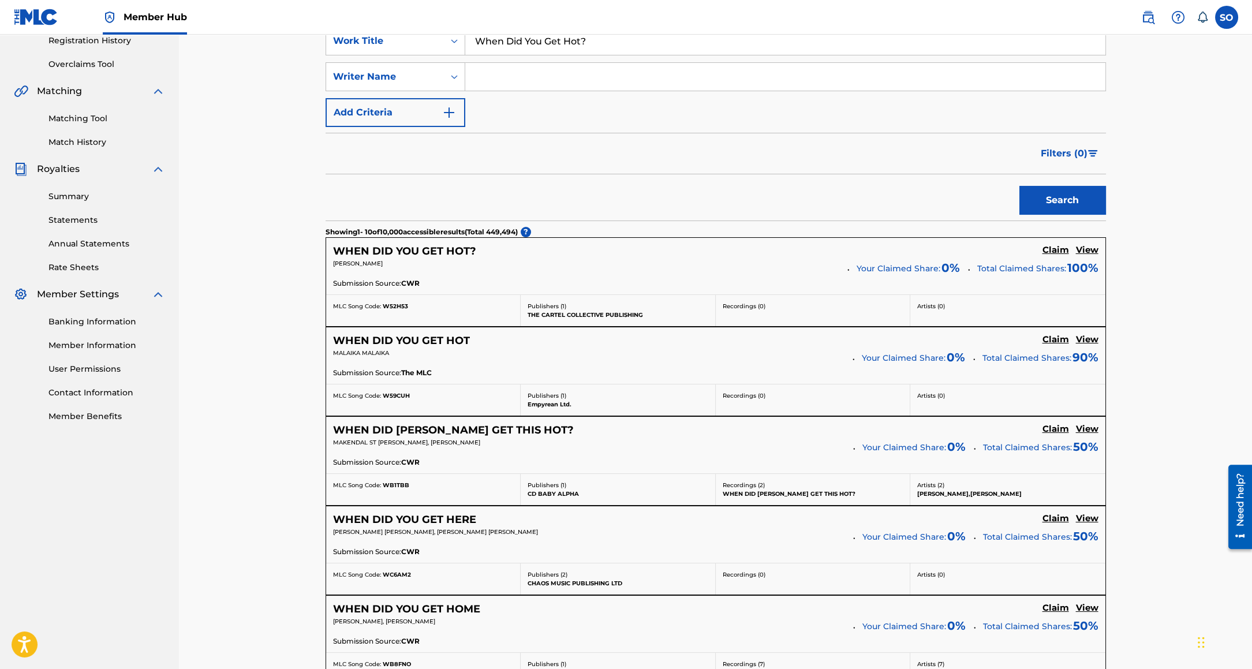
click at [87, 118] on link "Matching Tool" at bounding box center [106, 119] width 117 height 12
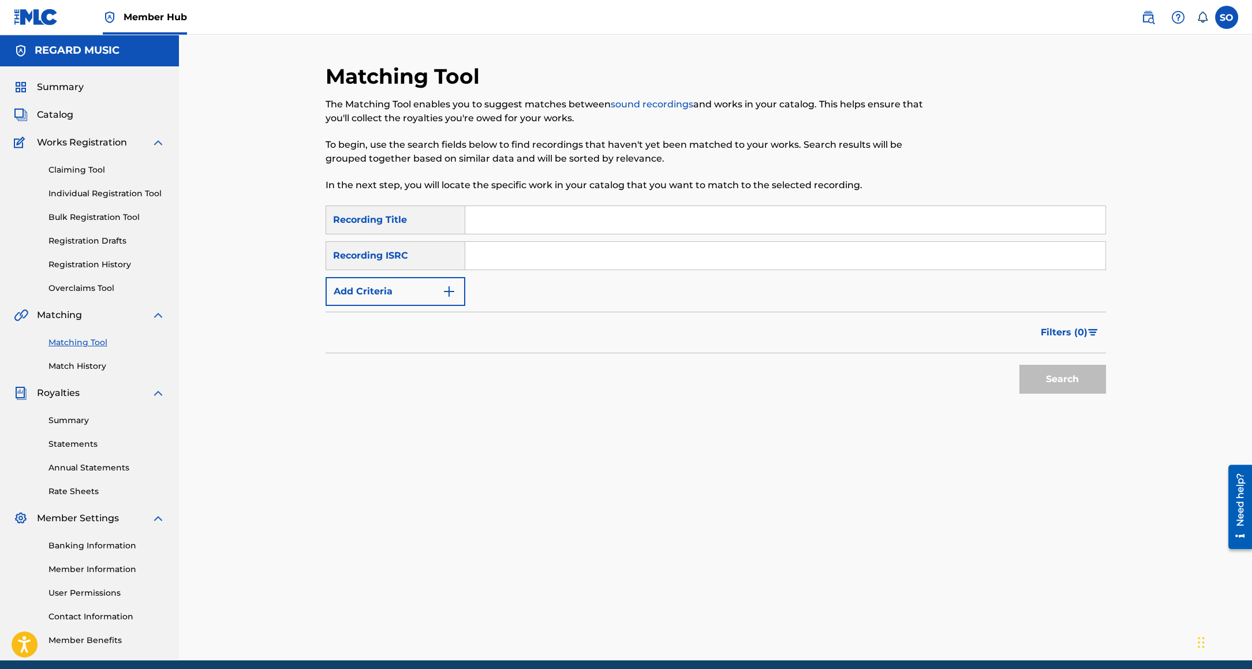
click at [518, 216] on input "Search Form" at bounding box center [785, 220] width 640 height 28
paste input "When Did You Get Hot?"
type input "When Did You Get Hot?"
click at [1058, 372] on button "Search" at bounding box center [1062, 379] width 87 height 29
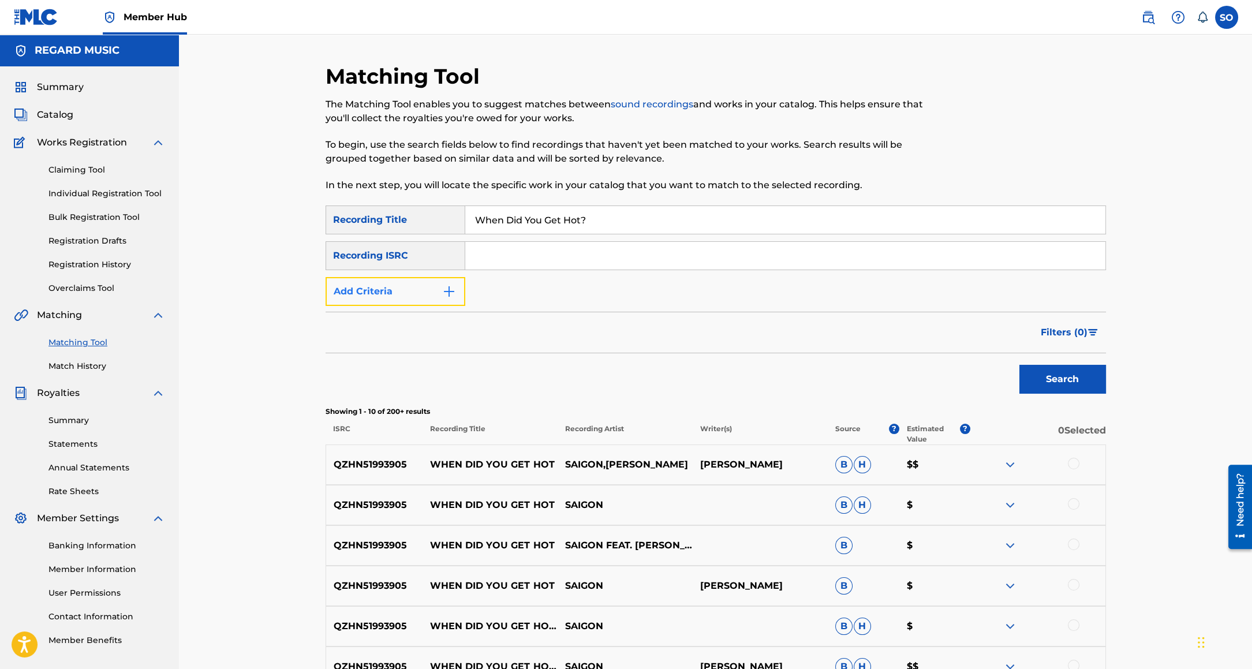
click at [448, 291] on img "Search Form" at bounding box center [449, 292] width 14 height 14
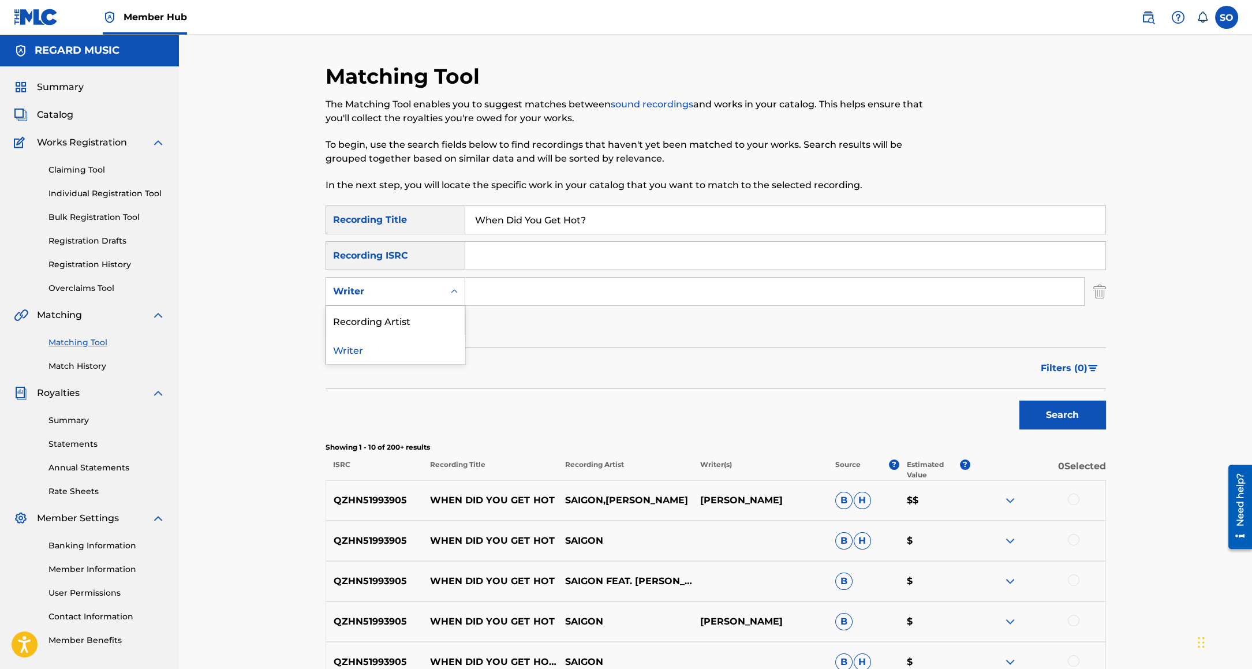
click at [423, 288] on div "Writer" at bounding box center [385, 292] width 104 height 14
drag, startPoint x: 428, startPoint y: 312, endPoint x: 478, endPoint y: 305, distance: 50.0
click at [428, 312] on div "Recording Artist" at bounding box center [395, 320] width 139 height 29
click at [517, 301] on input "Search Form" at bounding box center [774, 292] width 619 height 28
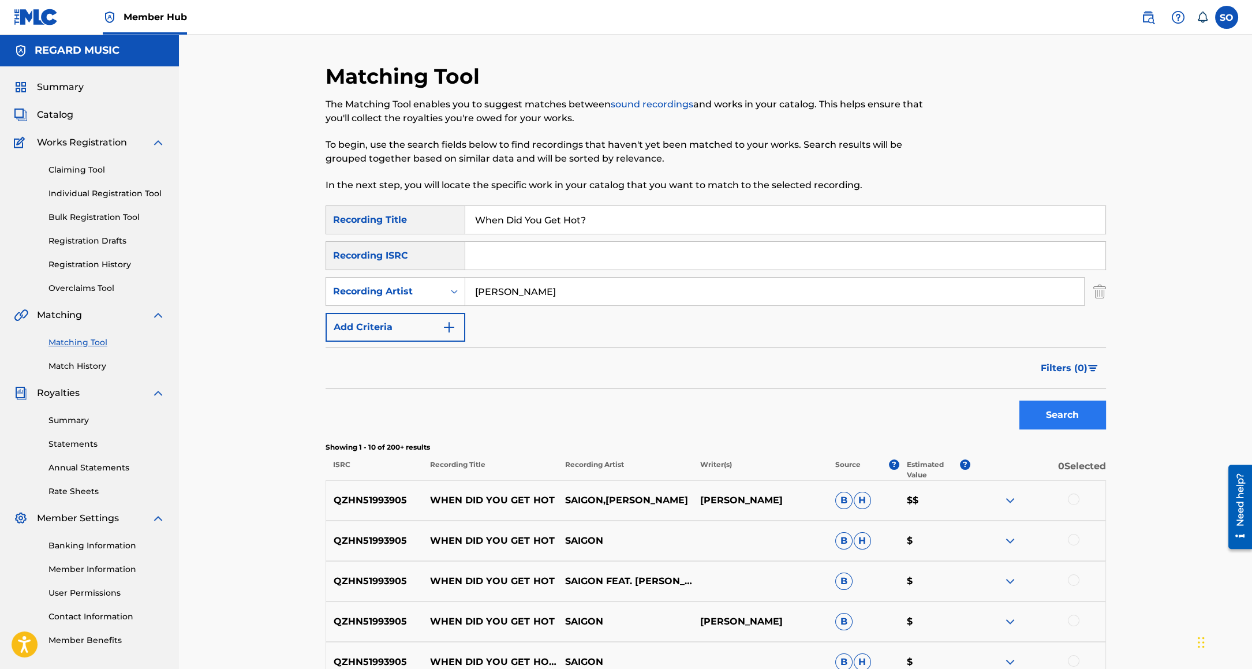
type input "[PERSON_NAME]"
click at [1064, 424] on button "Search" at bounding box center [1062, 415] width 87 height 29
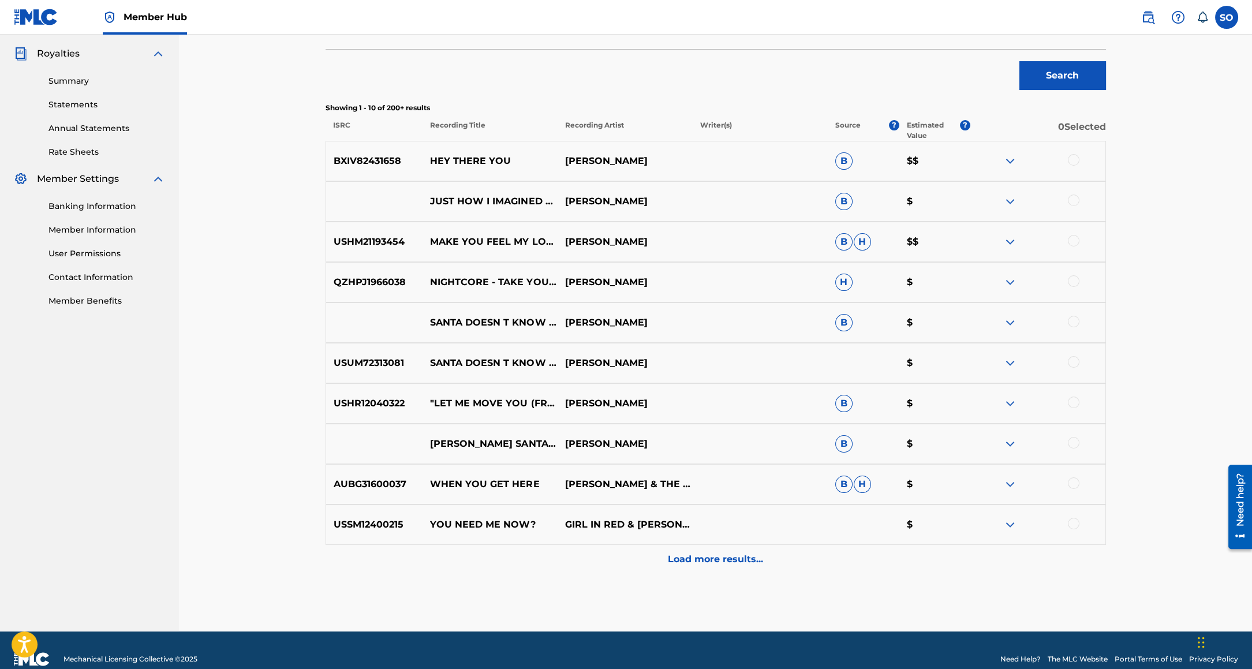
scroll to position [357, 0]
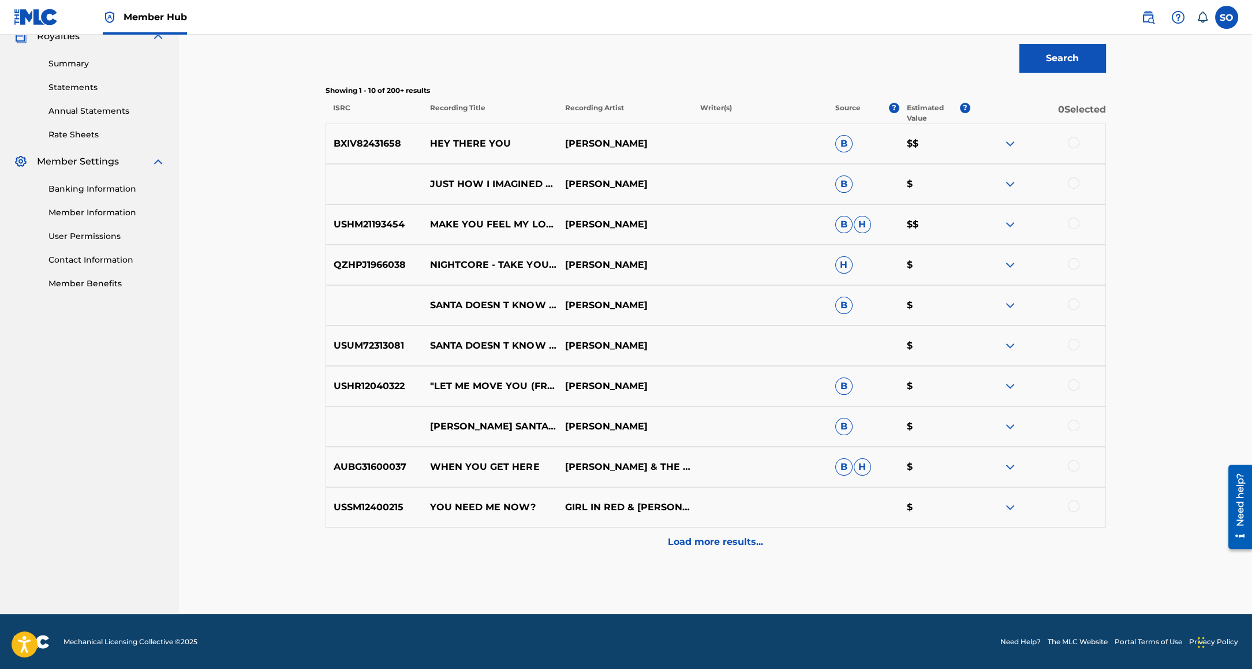
click at [750, 566] on div "Matching Tool The Matching Tool enables you to suggest matches between sound re…" at bounding box center [716, 160] width 780 height 907
drag, startPoint x: 717, startPoint y: 545, endPoint x: 733, endPoint y: 543, distance: 16.4
click at [717, 545] on p "Load more results..." at bounding box center [715, 542] width 95 height 14
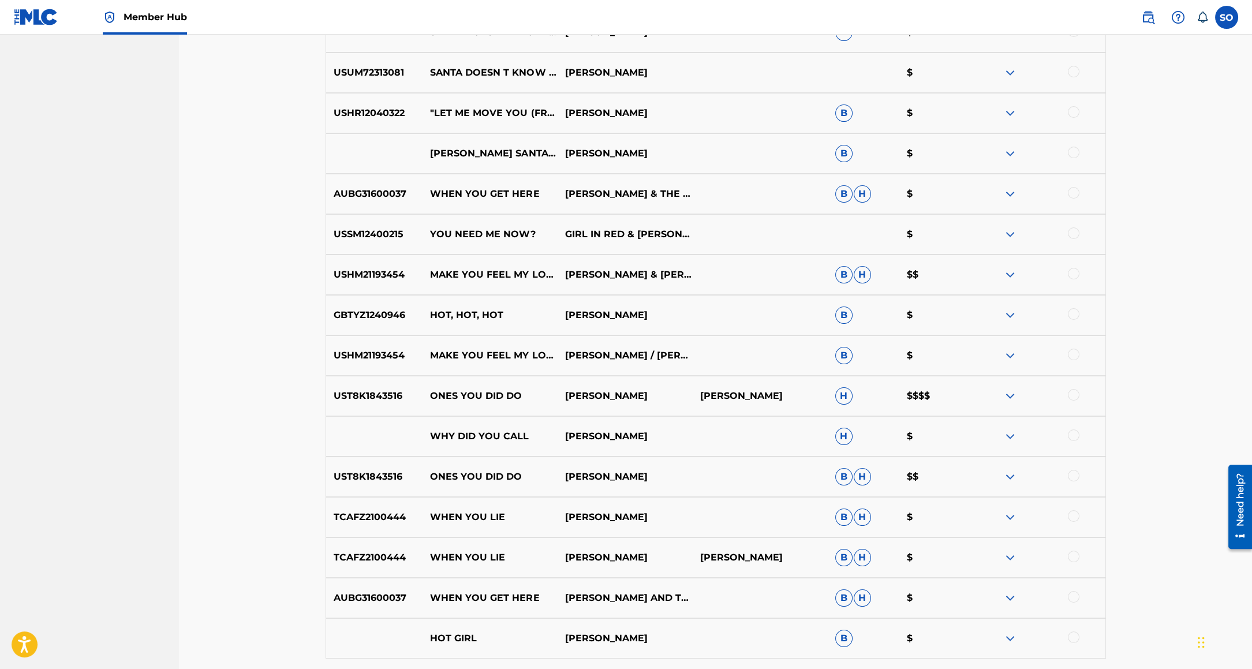
scroll to position [761, 0]
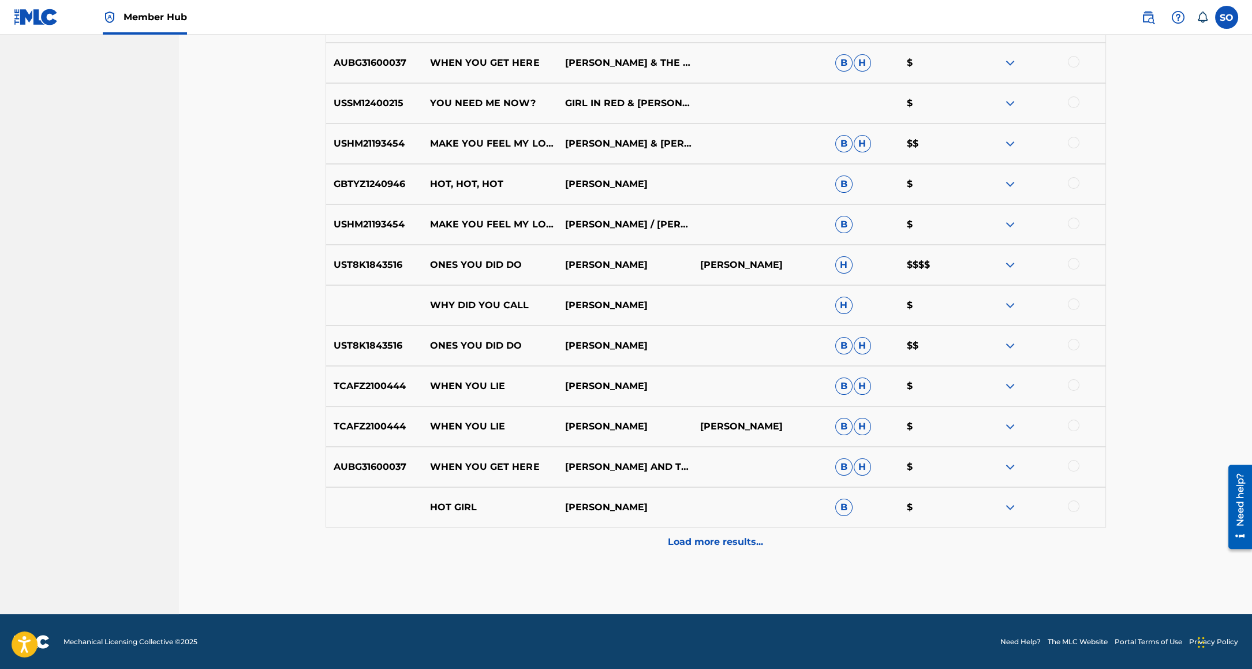
click at [816, 553] on div "Load more results..." at bounding box center [716, 542] width 780 height 29
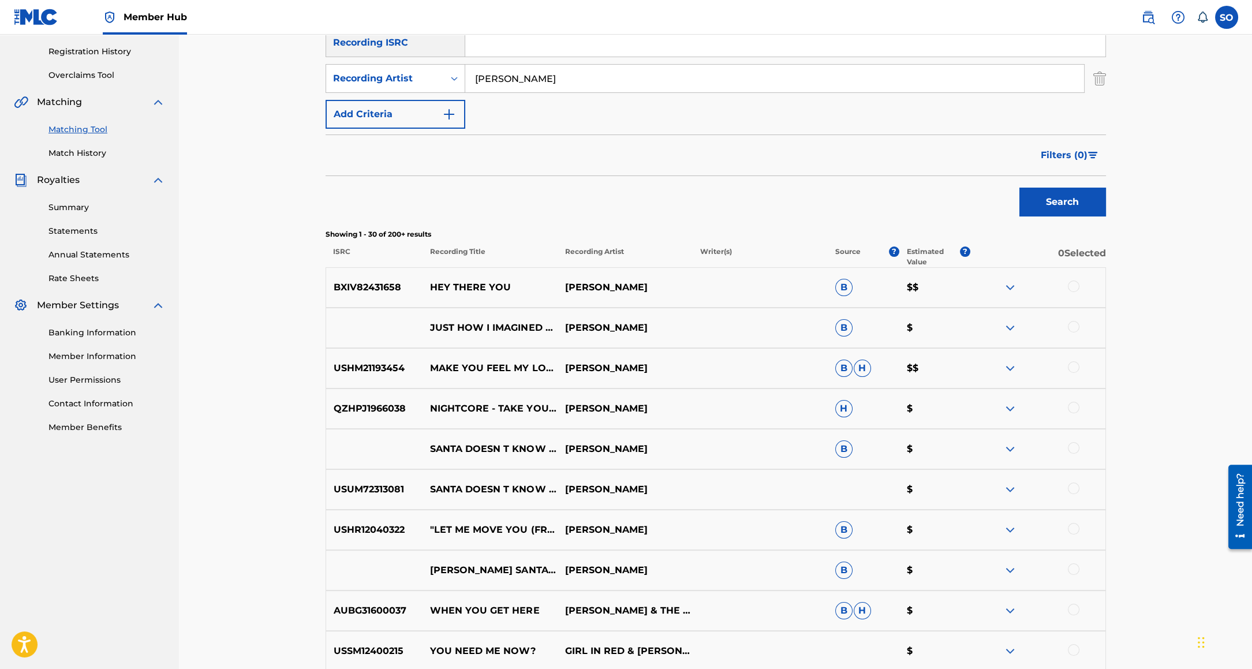
scroll to position [0, 0]
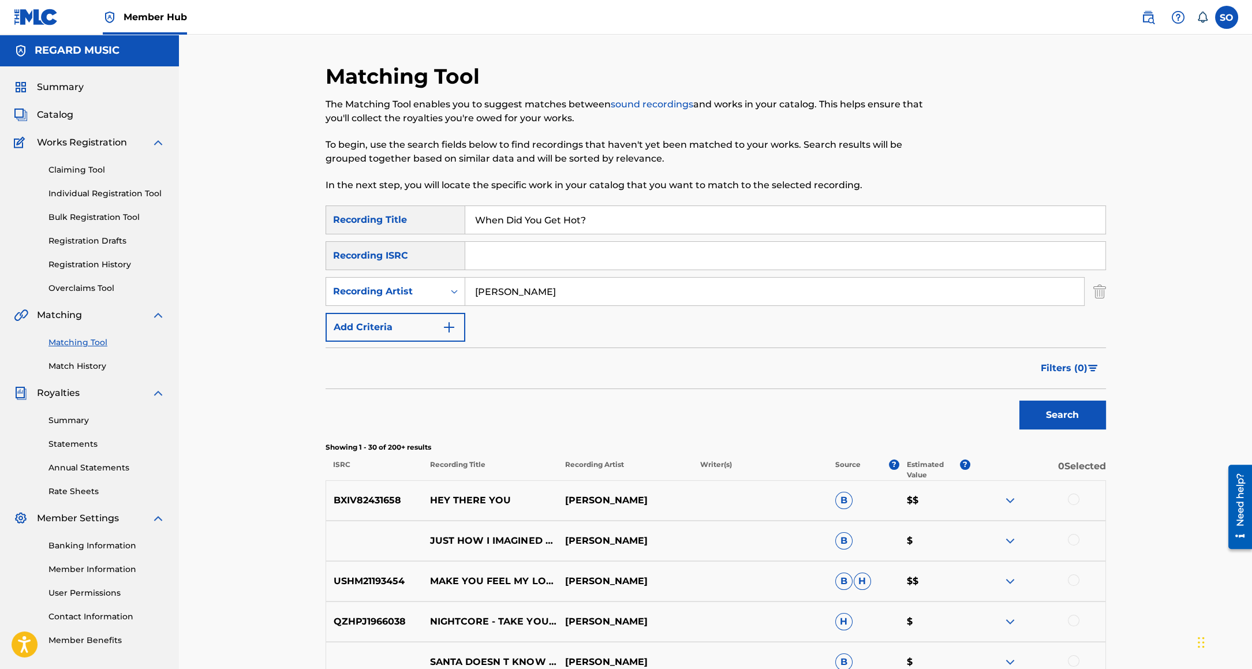
click at [57, 46] on h5 "REGARD MUSIC" at bounding box center [77, 50] width 85 height 13
click at [41, 81] on span "Summary" at bounding box center [60, 87] width 47 height 14
